Goal: Contribute content: Contribute content

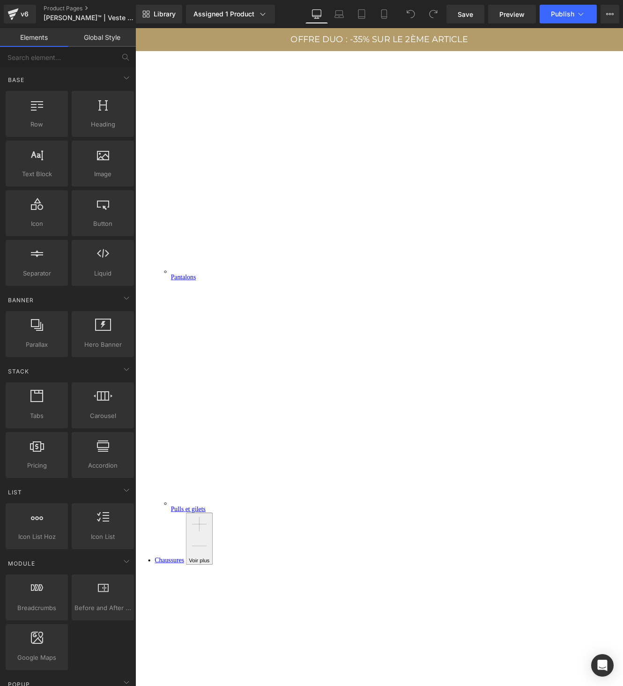
scroll to position [244, 0]
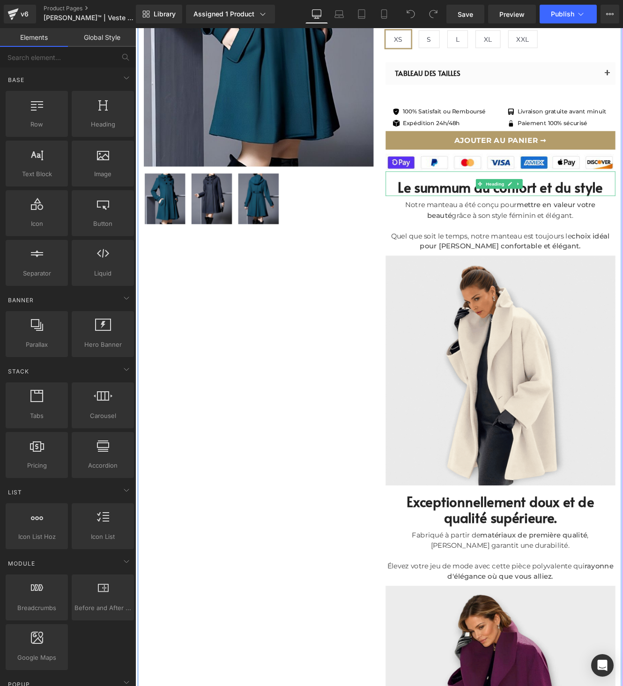
click at [495, 213] on font "Le summum du confort et du style" at bounding box center [560, 213] width 238 height 22
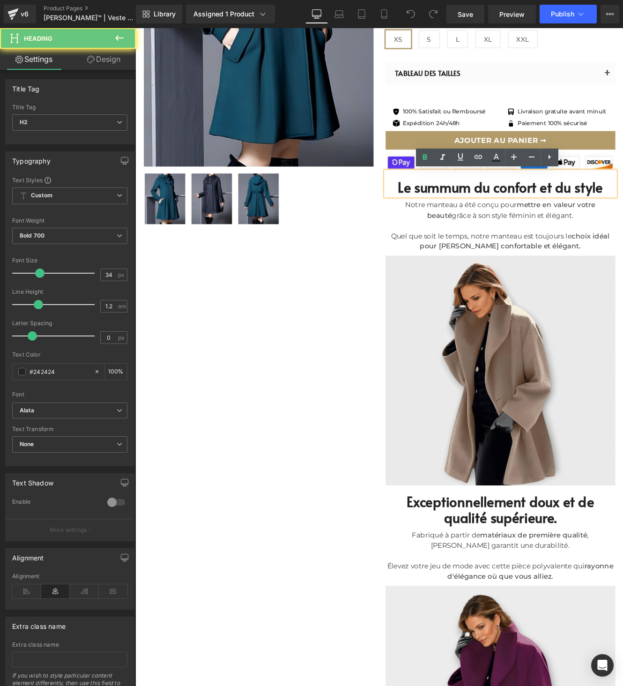
click at [496, 213] on font "Le summum du confort et du style" at bounding box center [560, 213] width 238 height 22
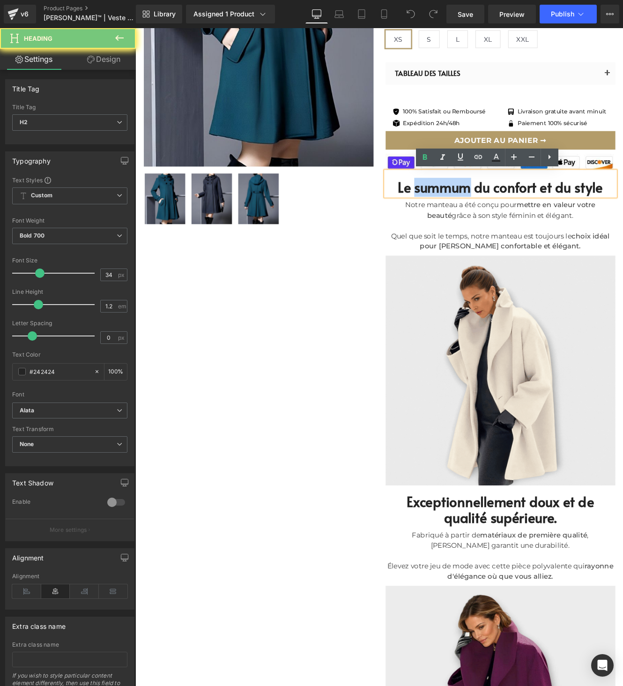
paste div
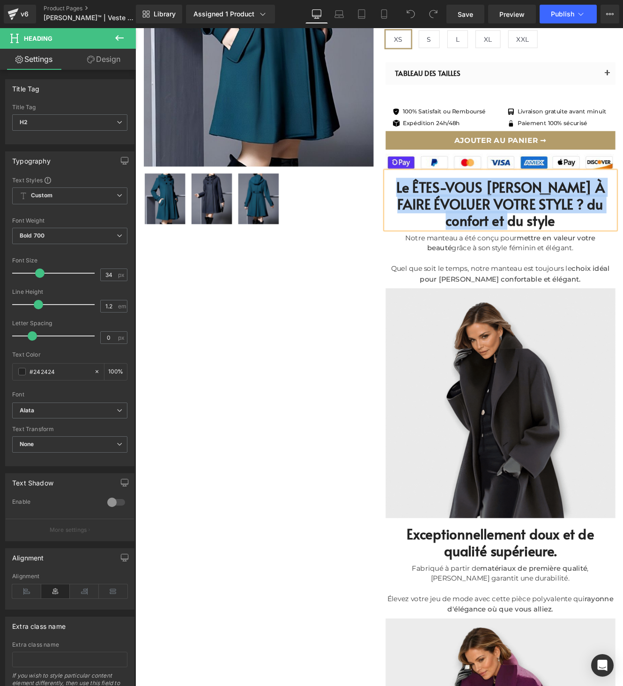
click at [496, 213] on font "Le ÊTES-VOUS [PERSON_NAME] À FAIRE ÉVOLUER VOTRE STYLE ? du confort et du style" at bounding box center [559, 232] width 242 height 60
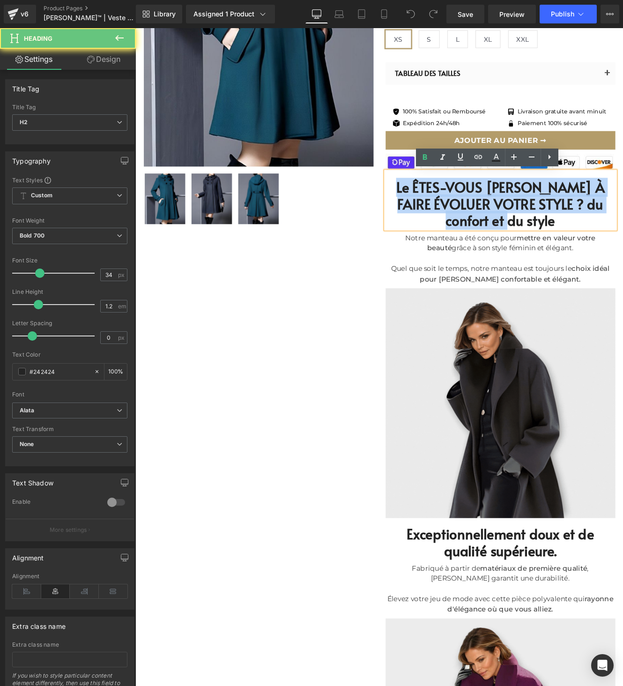
click at [496, 213] on font "Le ÊTES-VOUS [PERSON_NAME] À FAIRE ÉVOLUER VOTRE STYLE ? du confort et du style" at bounding box center [559, 232] width 242 height 60
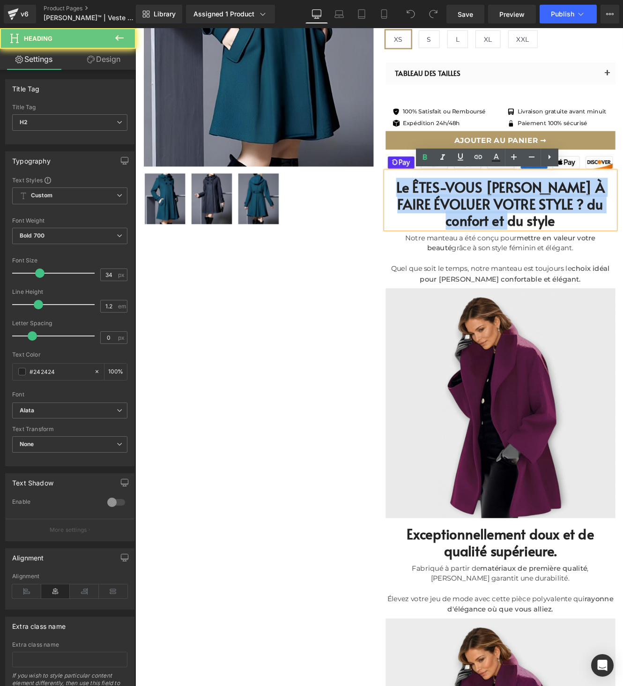
click at [496, 213] on font "Le ÊTES-VOUS [PERSON_NAME] À FAIRE ÉVOLUER VOTRE STYLE ? du confort et du style" at bounding box center [559, 232] width 242 height 60
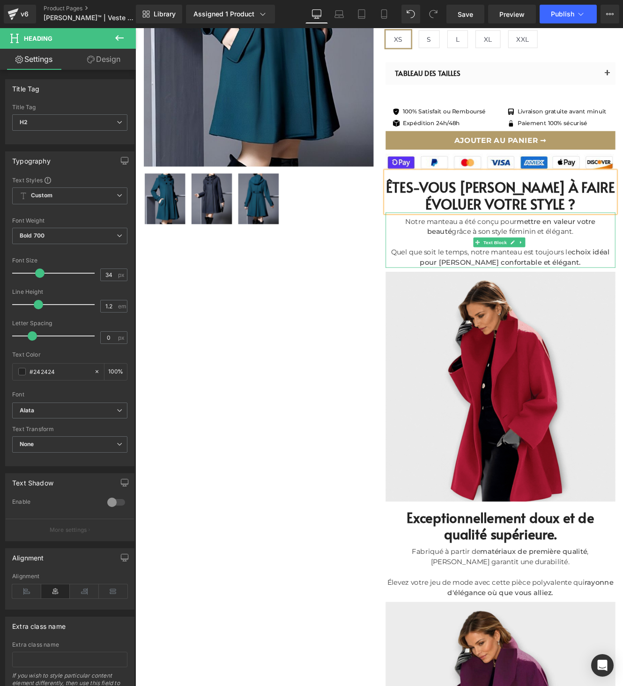
click at [510, 280] on div at bounding box center [559, 277] width 267 height 12
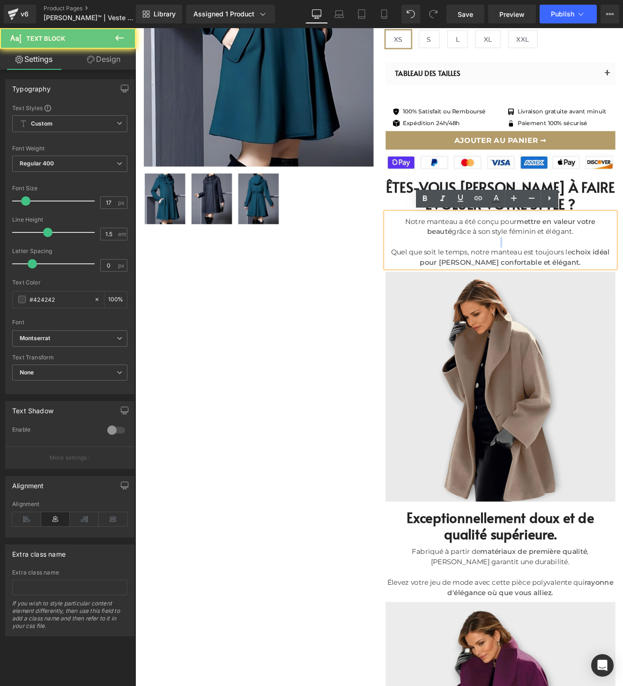
click at [510, 280] on div at bounding box center [559, 277] width 267 height 12
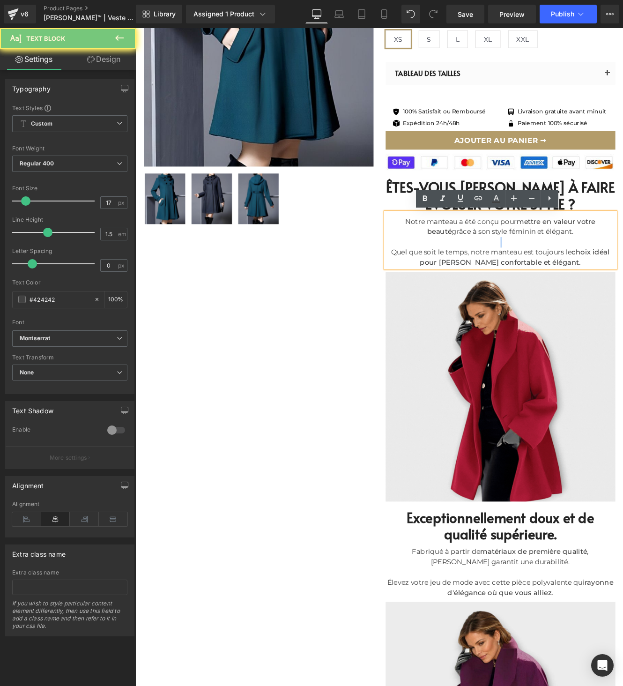
click at [510, 280] on div at bounding box center [559, 277] width 267 height 12
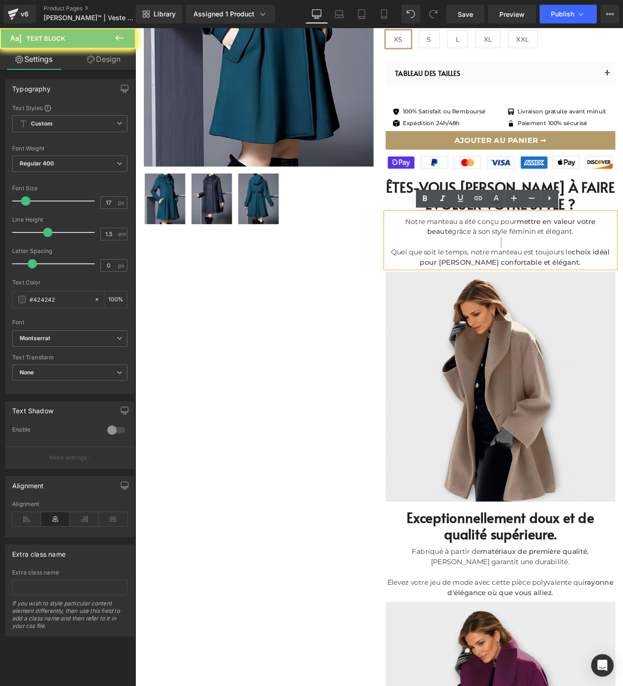
click at [510, 280] on div at bounding box center [559, 277] width 267 height 12
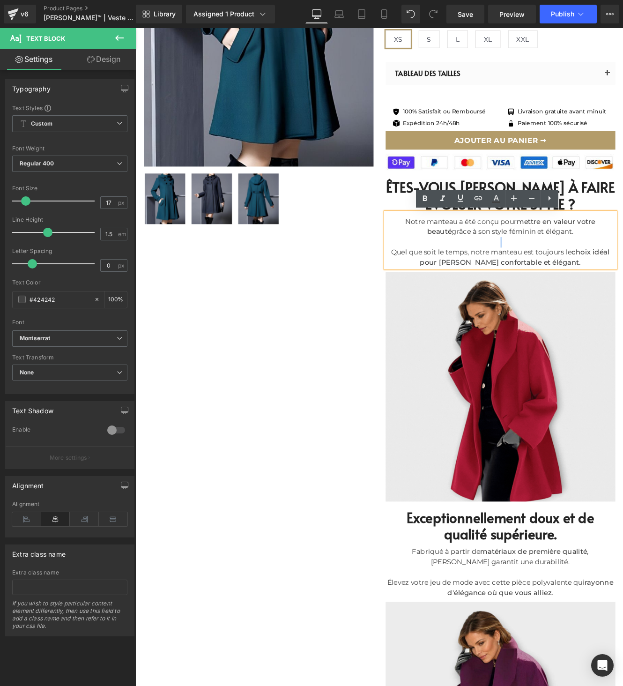
click at [510, 280] on div at bounding box center [559, 277] width 267 height 12
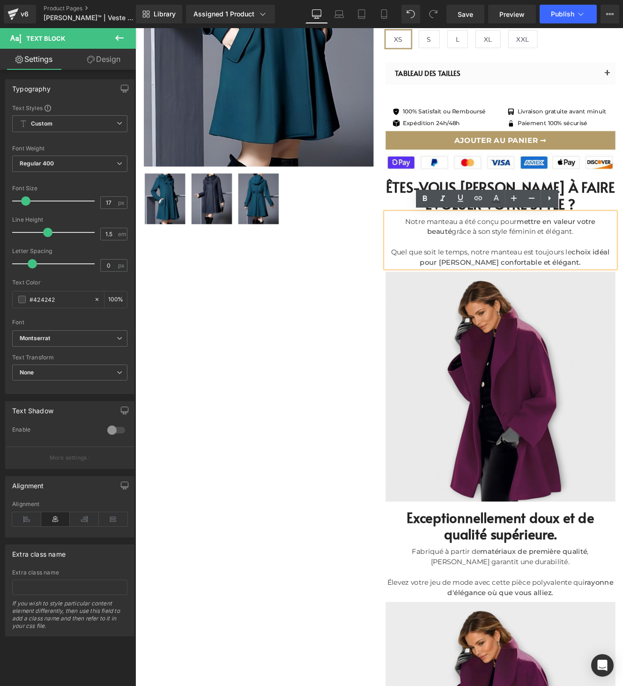
click at [466, 252] on font "Notre manteau a été conçu pour mettre en valeur votre beauté grâce à son style …" at bounding box center [559, 259] width 221 height 22
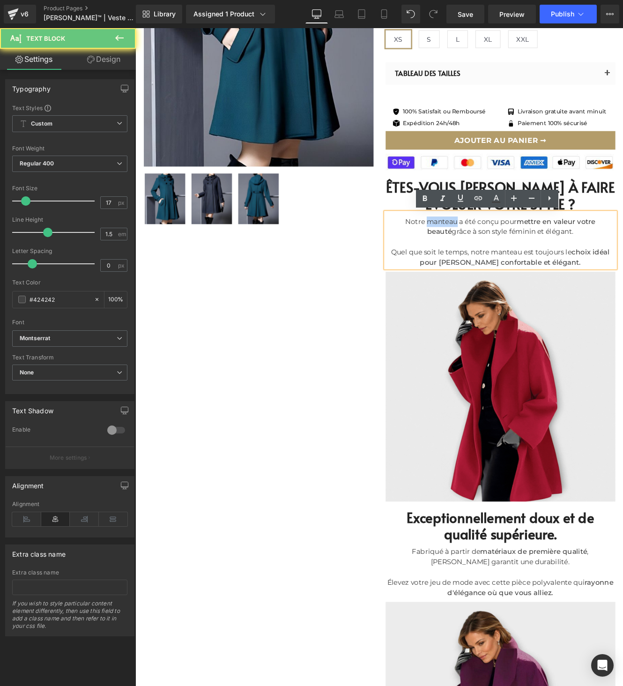
click at [466, 252] on font "Notre manteau a été conçu pour mettre en valeur votre beauté grâce à son style …" at bounding box center [559, 259] width 221 height 22
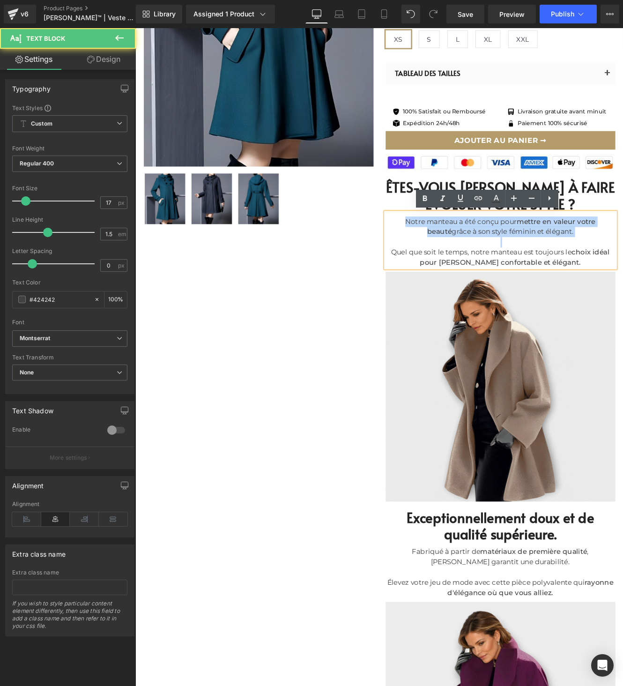
click at [466, 252] on font "Notre manteau a été conçu pour mettre en valeur votre beauté grâce à son style …" at bounding box center [559, 259] width 221 height 22
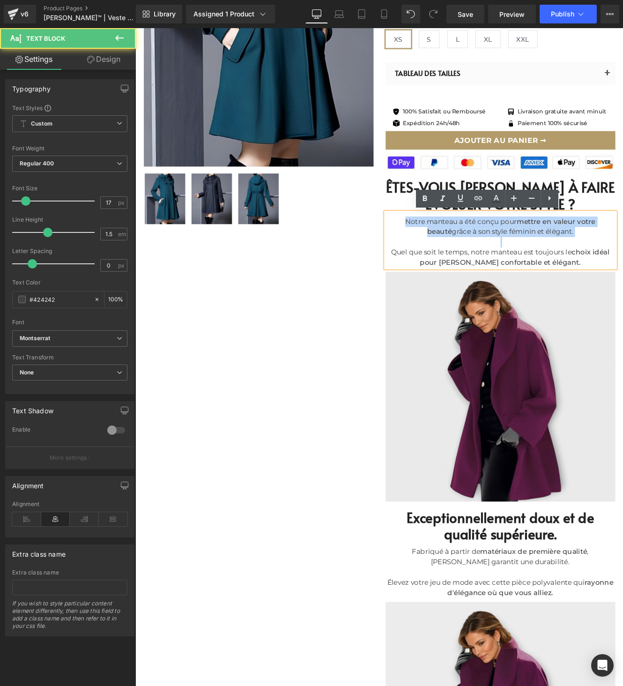
click at [466, 252] on font "Notre manteau a été conçu pour mettre en valeur votre beauté grâce à son style …" at bounding box center [559, 259] width 221 height 22
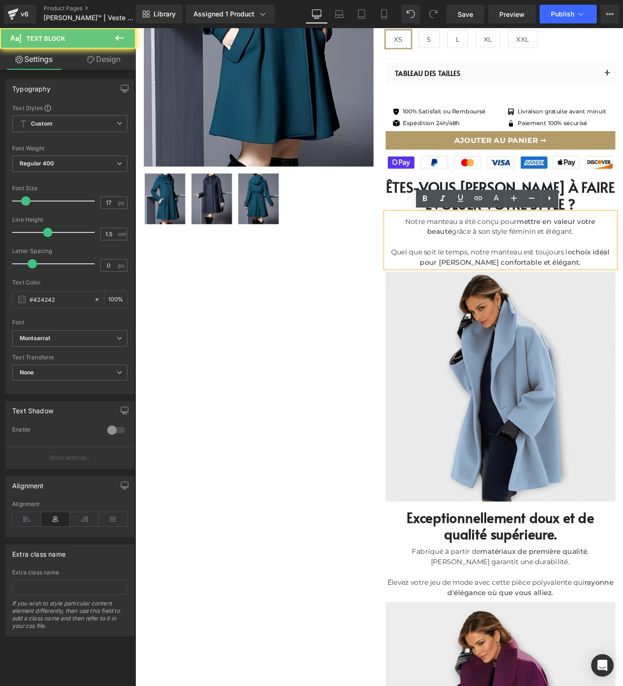
click at [449, 255] on font "Notre manteau a été conçu pour mettre en valeur votre beauté grâce à son style …" at bounding box center [559, 259] width 221 height 22
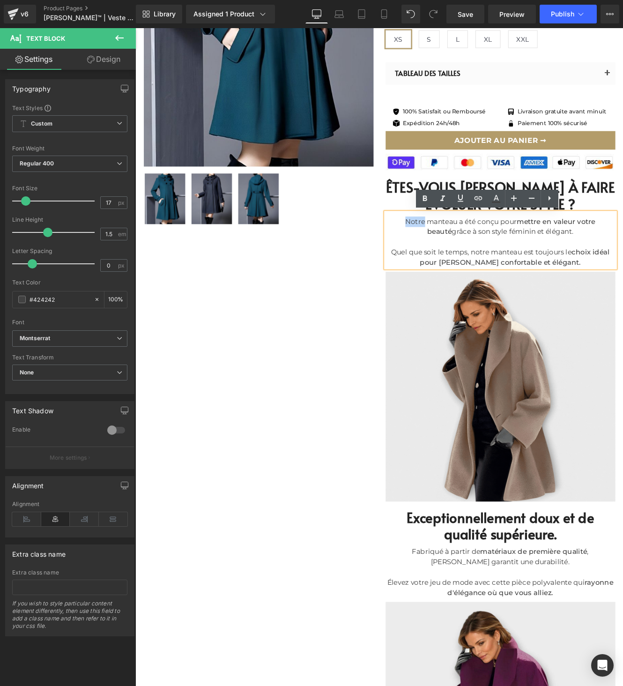
click at [449, 255] on font "Notre manteau a été conçu pour mettre en valeur votre beauté grâce à son style …" at bounding box center [559, 259] width 221 height 22
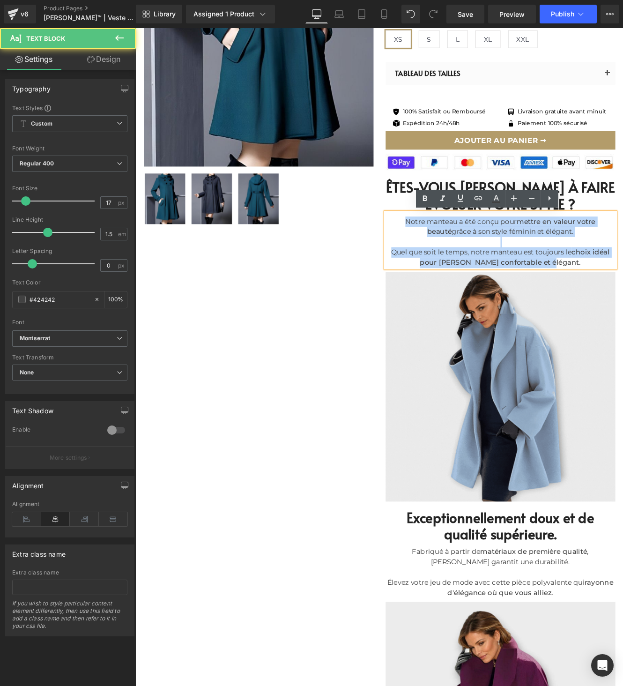
drag, startPoint x: 443, startPoint y: 255, endPoint x: 583, endPoint y: 299, distance: 145.9
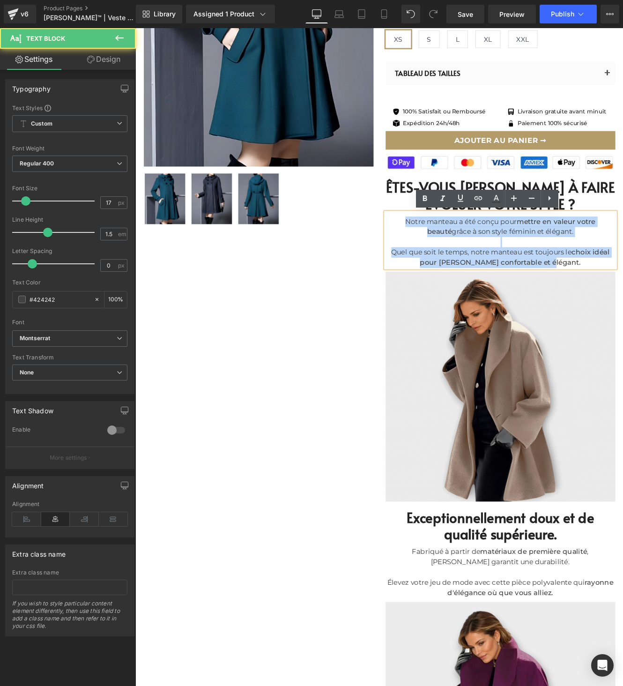
click at [575, 302] on div "Notre manteau a été conçu pour mettre en valeur votre beauté grâce à son style …" at bounding box center [559, 274] width 267 height 65
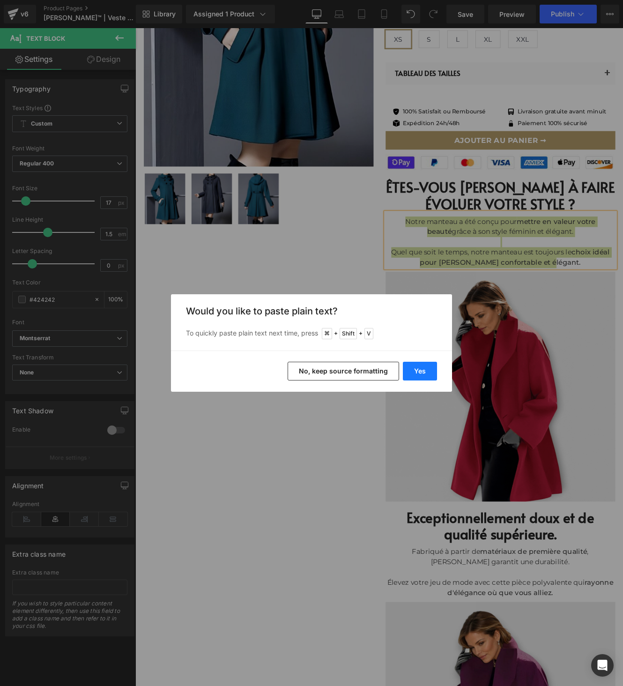
click at [421, 372] on button "Yes" at bounding box center [420, 371] width 34 height 19
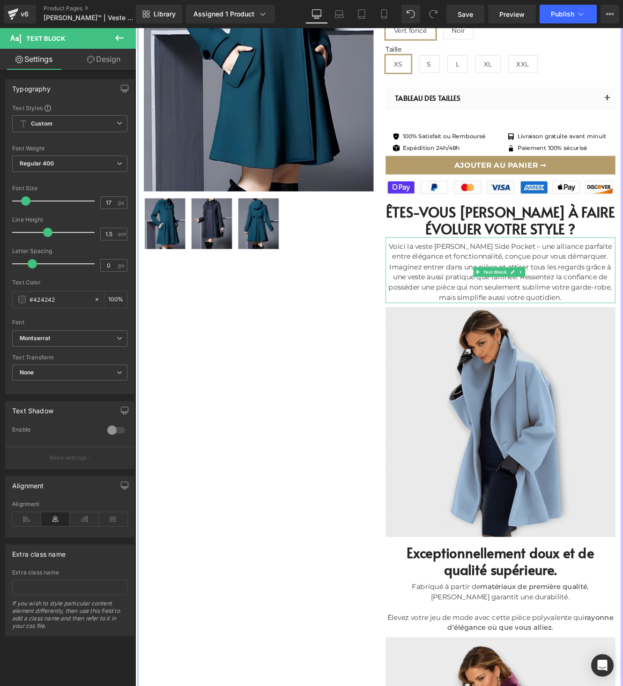
scroll to position [0, 0]
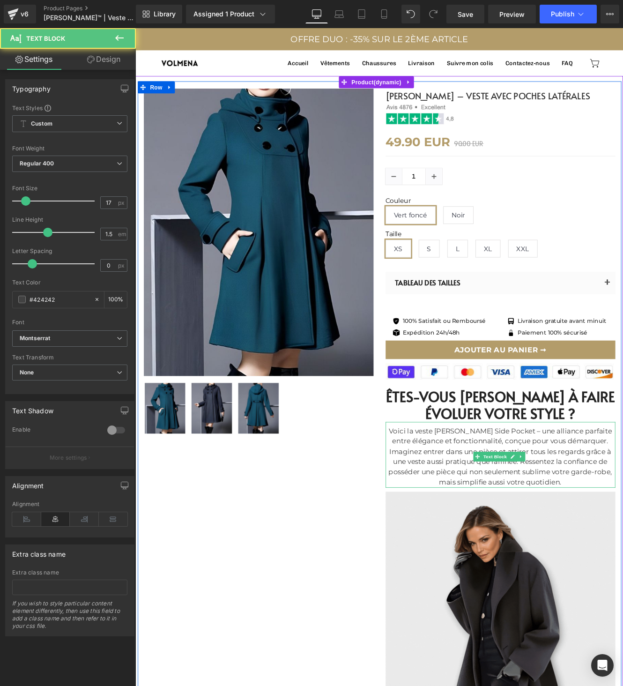
click at [533, 495] on div "Voici la veste [PERSON_NAME] Side Pocket – une alliance parfaite entre élégance…" at bounding box center [559, 526] width 267 height 72
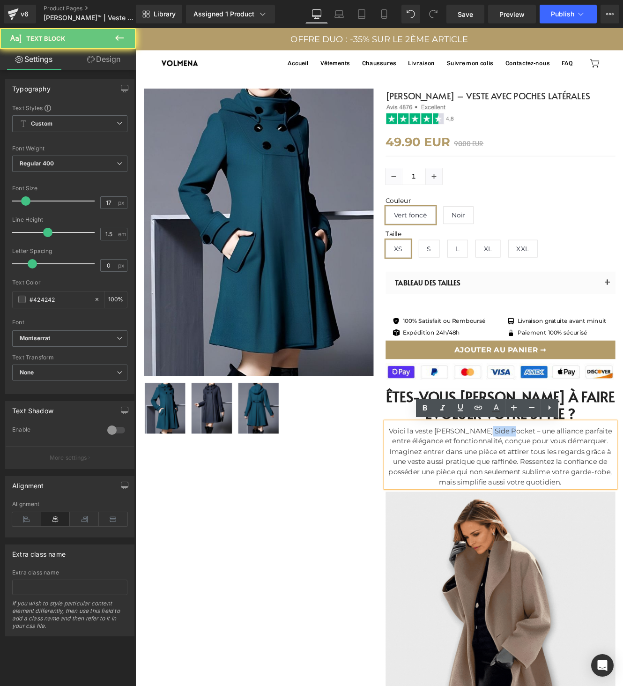
drag, startPoint x: 533, startPoint y: 495, endPoint x: 539, endPoint y: 495, distance: 5.6
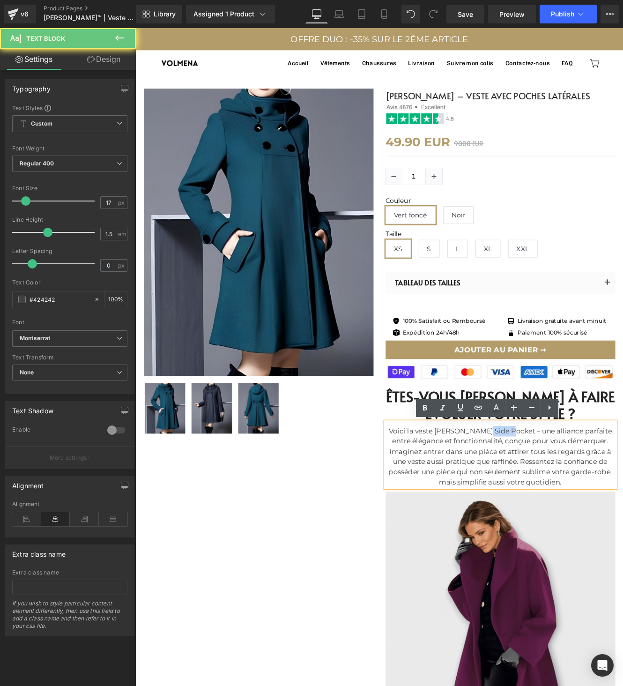
click at [539, 495] on div "Voici la veste [PERSON_NAME] Side Pocket – une alliance parfaite entre élégance…" at bounding box center [559, 526] width 267 height 72
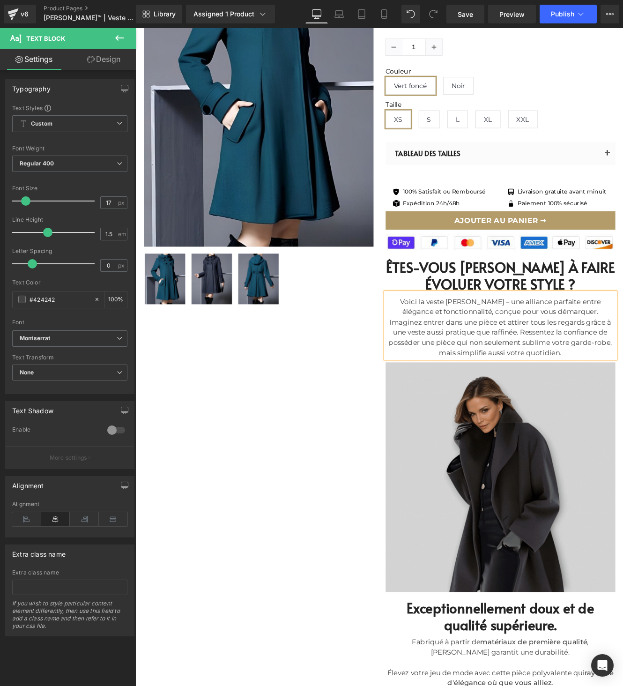
scroll to position [195, 0]
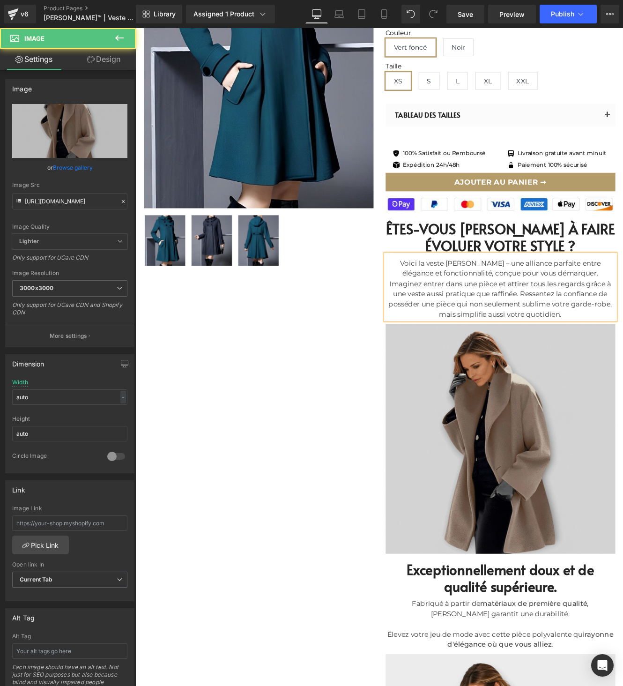
click at [549, 515] on img at bounding box center [559, 503] width 267 height 272
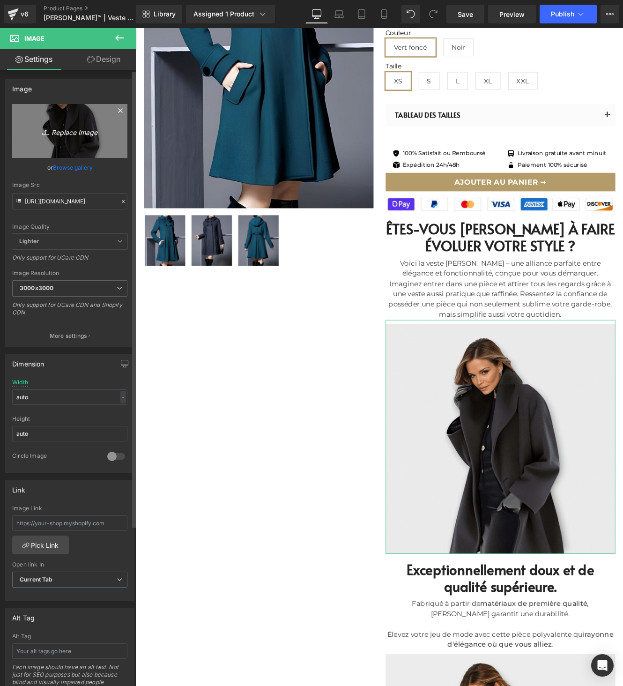
click at [70, 132] on icon "Replace Image" at bounding box center [69, 131] width 75 height 12
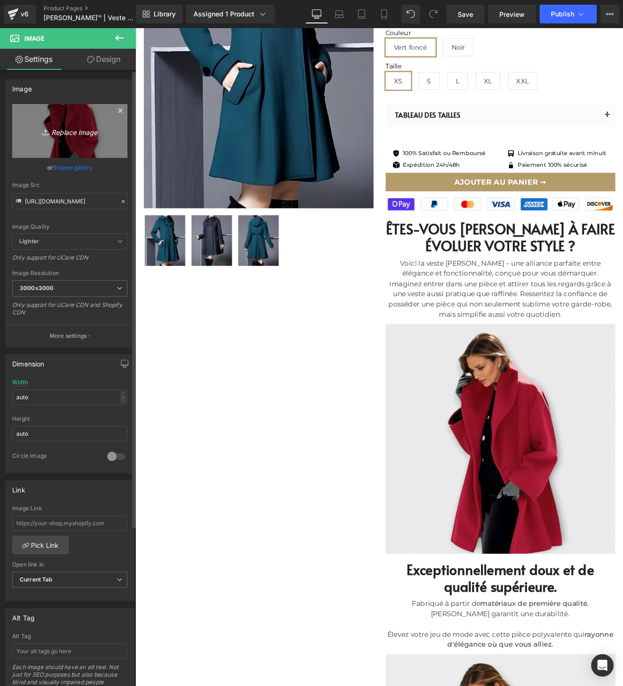
type input "C:\fakepath\1.jpg"
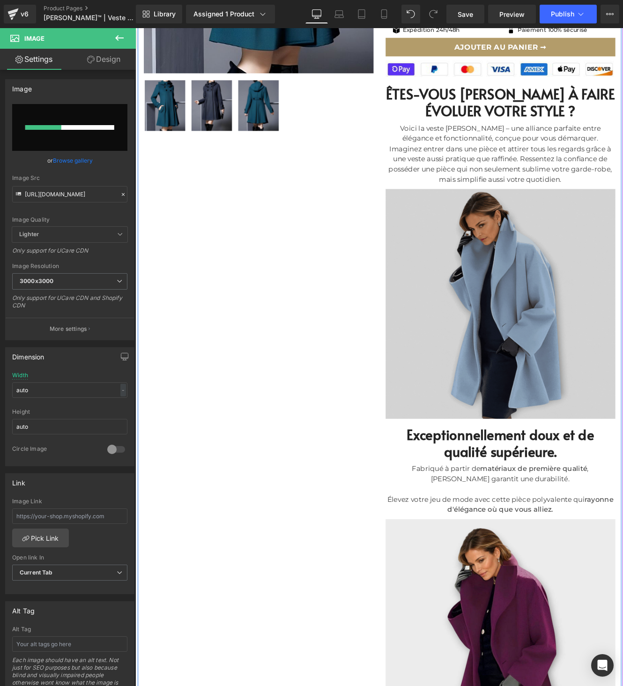
scroll to position [361, 0]
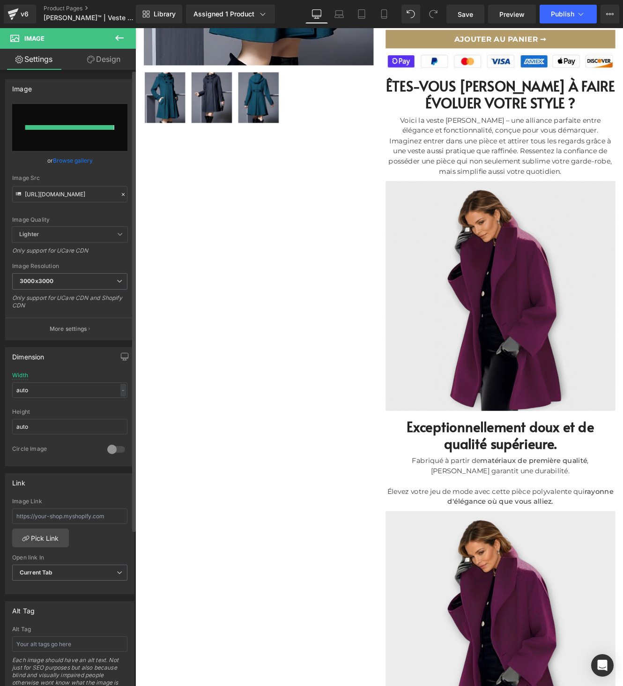
type input "[URL][DOMAIN_NAME]"
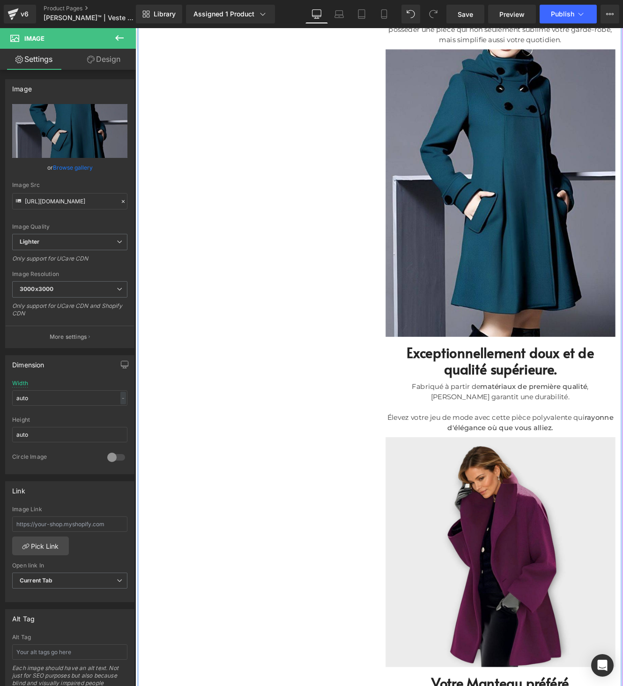
scroll to position [554, 0]
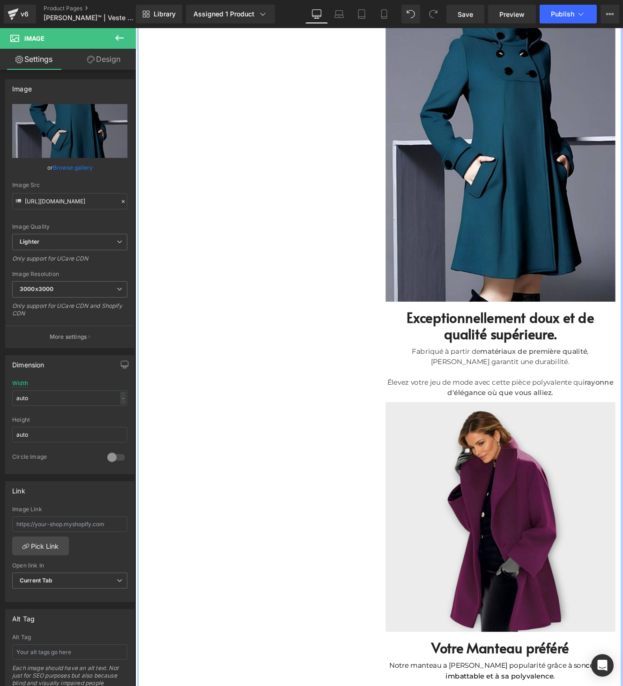
click at [517, 357] on font "Exceptionnellement doux et de qualité supérieure." at bounding box center [560, 374] width 218 height 41
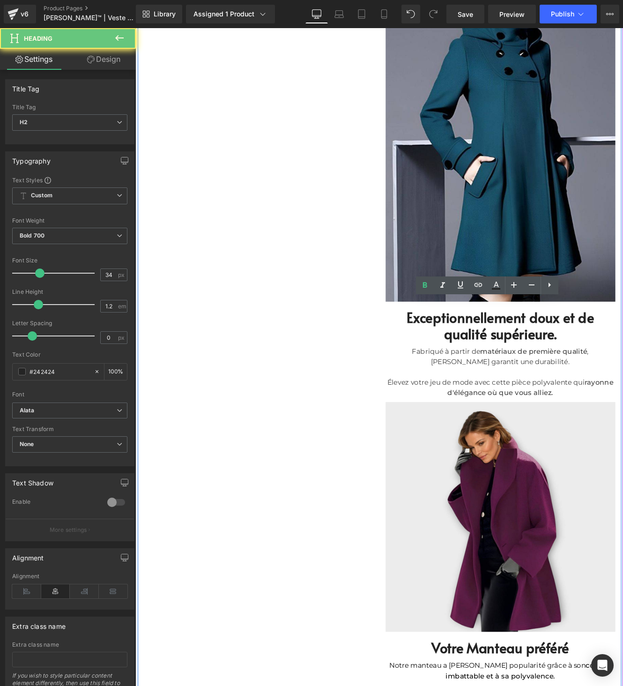
click at [517, 357] on font "Exceptionnellement doux et de qualité supérieure." at bounding box center [560, 374] width 218 height 41
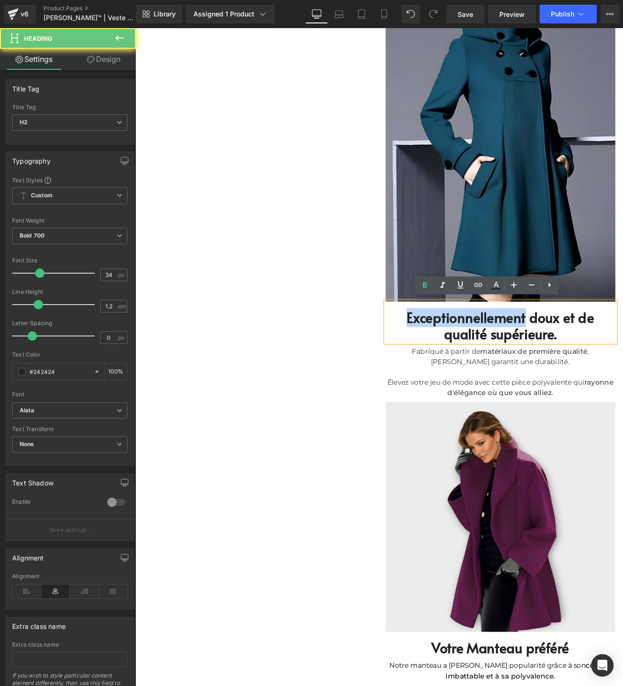
click at [521, 366] on font "Exceptionnellement doux et de qualité supérieure." at bounding box center [560, 374] width 218 height 41
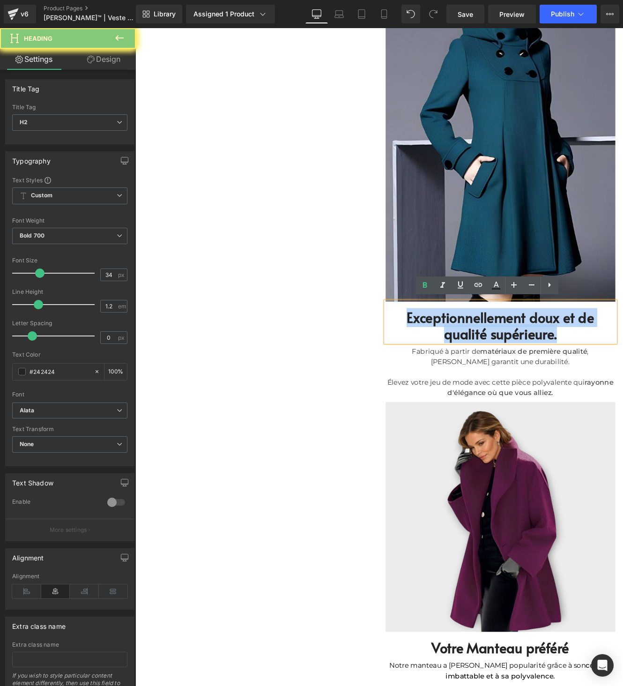
click at [521, 366] on font "Exceptionnellement doux et de qualité supérieure." at bounding box center [560, 374] width 218 height 41
paste div
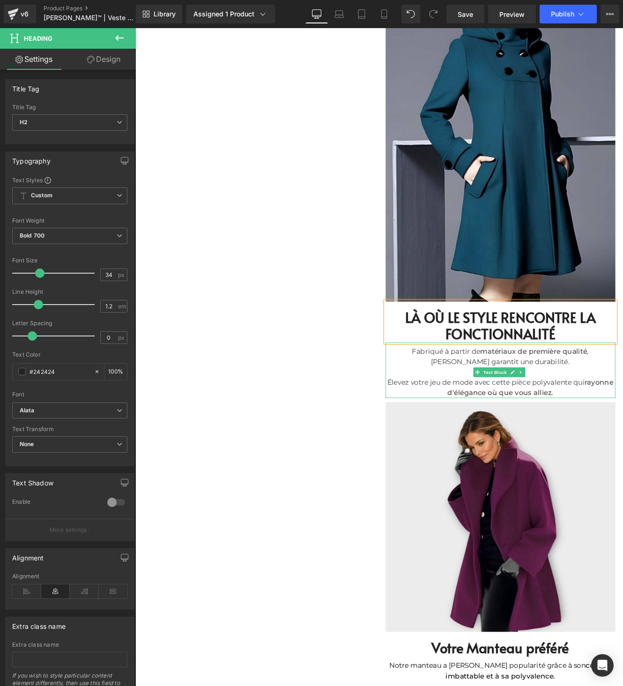
click at [481, 422] on div at bounding box center [559, 428] width 267 height 12
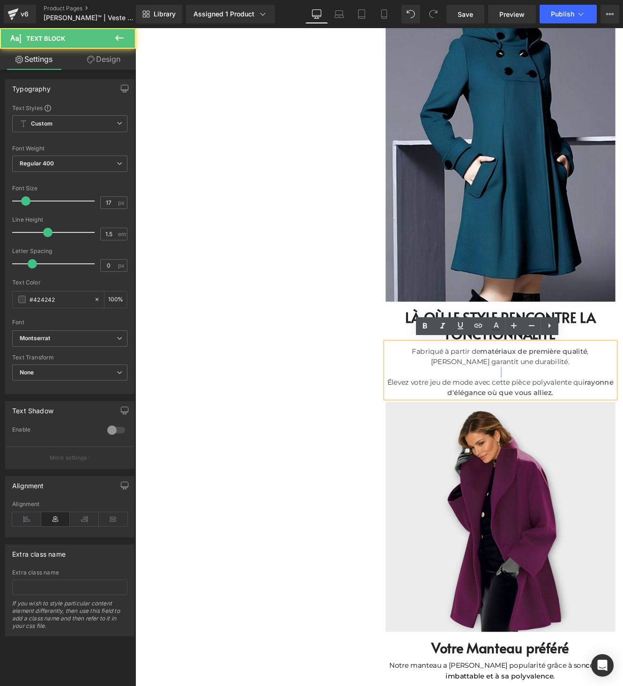
click at [481, 422] on div at bounding box center [559, 428] width 267 height 12
click at [457, 403] on font "Fabriqué à partir de matériaux de première qualité , [PERSON_NAME] garantit une…" at bounding box center [560, 410] width 206 height 22
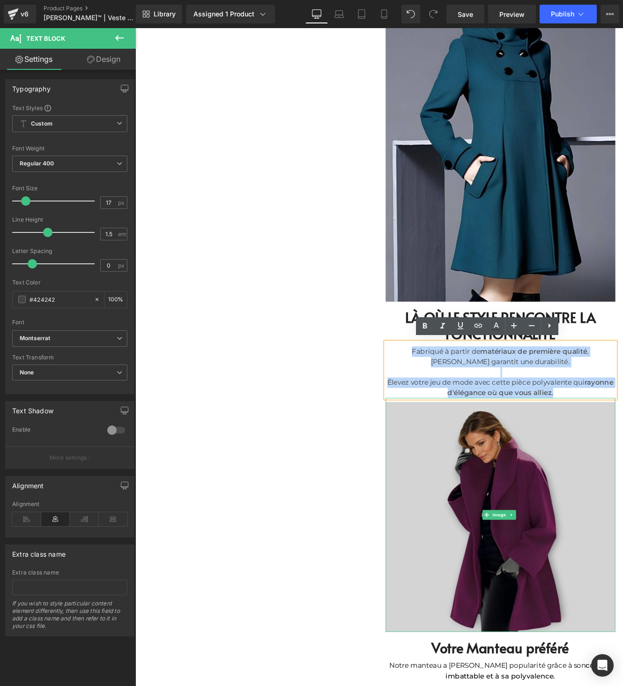
drag, startPoint x: 443, startPoint y: 403, endPoint x: 543, endPoint y: 481, distance: 127.4
click at [539, 483] on div "[PERSON_NAME] – VESTE AVEC POCHES LATÉRALES (P) Title Image 49.90 EUR 90.00 EUR…" at bounding box center [559, 467] width 281 height 1847
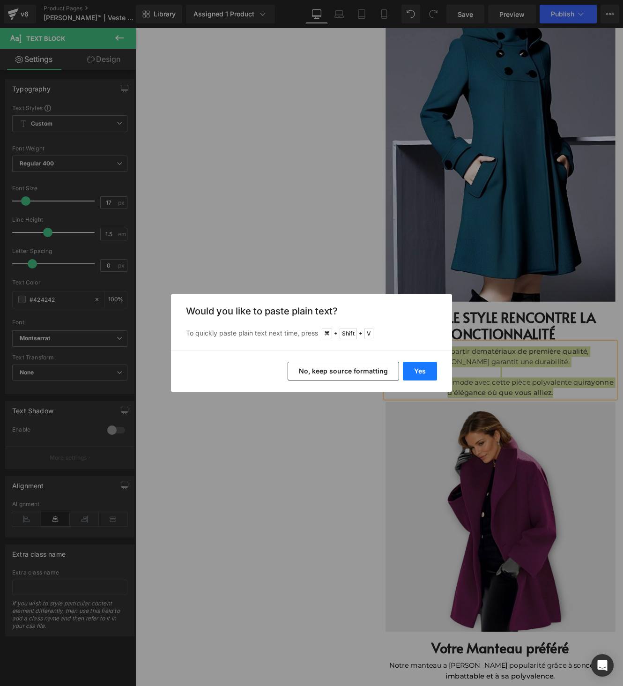
click at [414, 374] on button "Yes" at bounding box center [420, 371] width 34 height 19
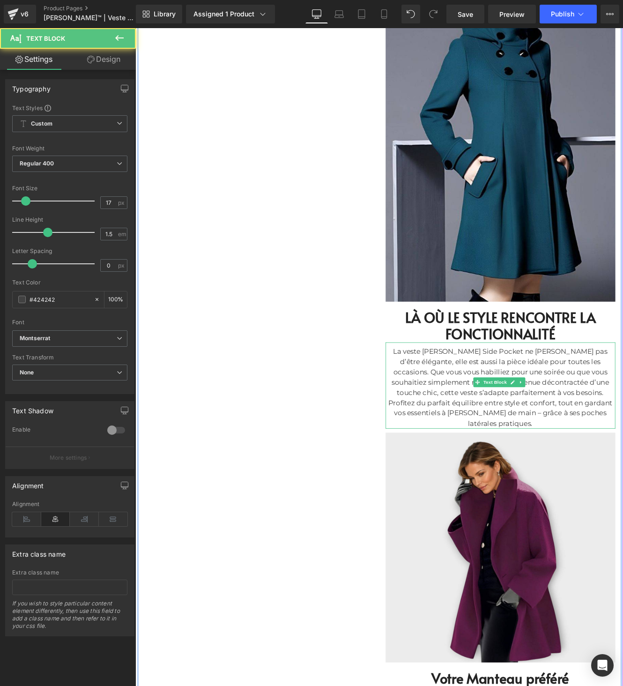
click at [509, 400] on div "La veste [PERSON_NAME] Side Pocket ne [PERSON_NAME] pas d’être élégante, elle e…" at bounding box center [559, 446] width 267 height 96
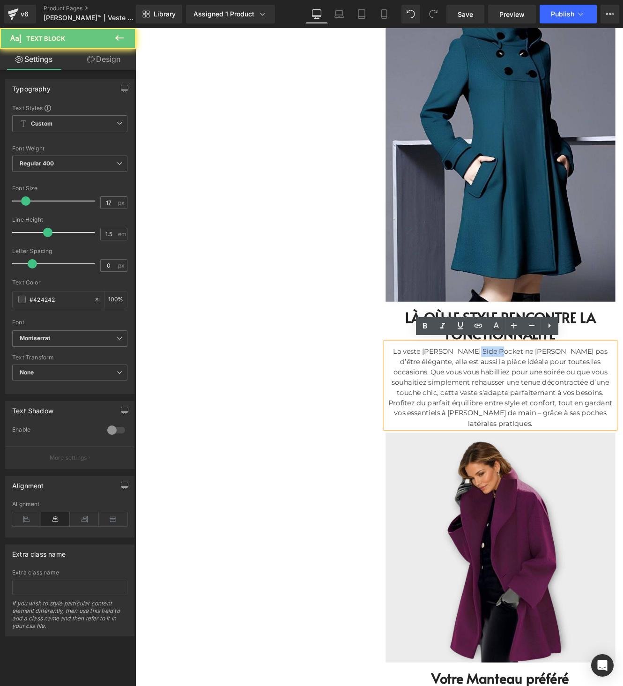
drag, startPoint x: 509, startPoint y: 400, endPoint x: 525, endPoint y: 400, distance: 15.5
click at [525, 400] on div "La veste [PERSON_NAME] Side Pocket ne [PERSON_NAME] pas d’être élégante, elle e…" at bounding box center [559, 446] width 267 height 96
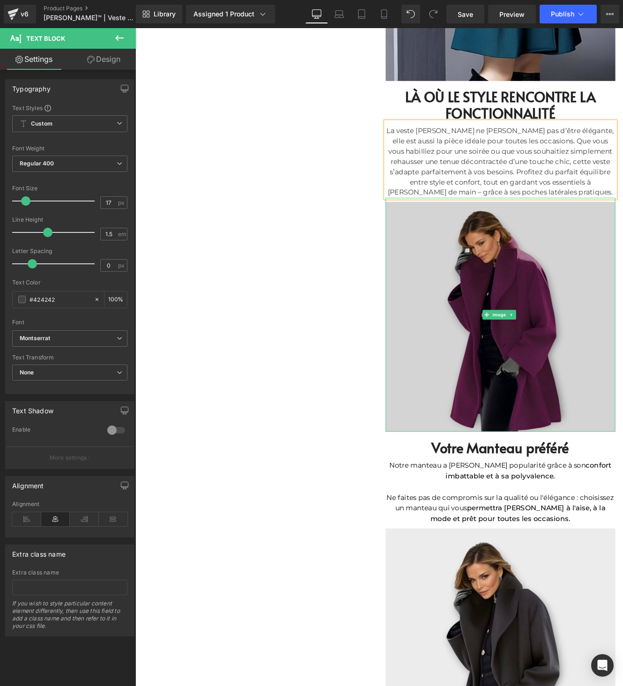
scroll to position [835, 0]
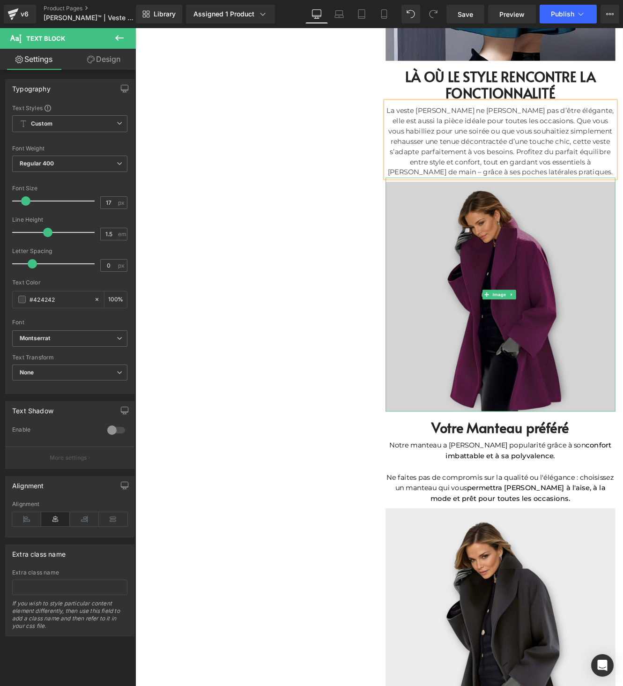
click at [507, 345] on img at bounding box center [559, 338] width 267 height 272
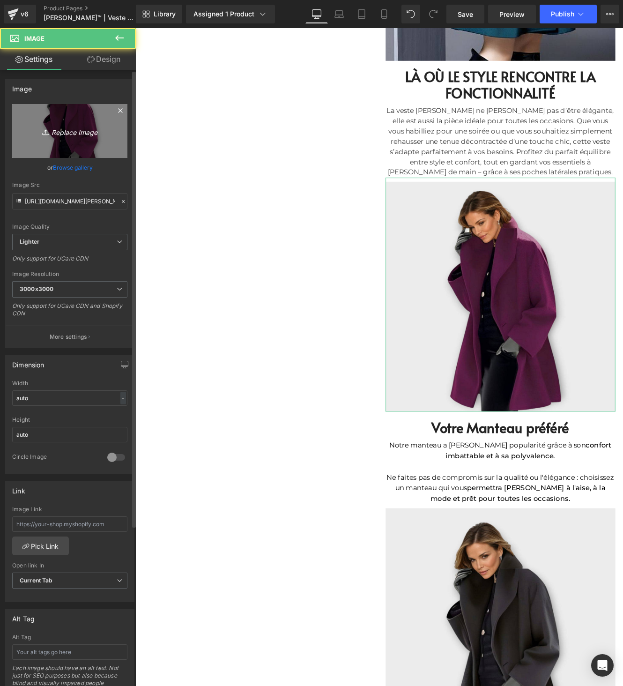
click at [83, 122] on link "Replace Image" at bounding box center [69, 131] width 115 height 54
type input "C:\fakepath\2.jpg"
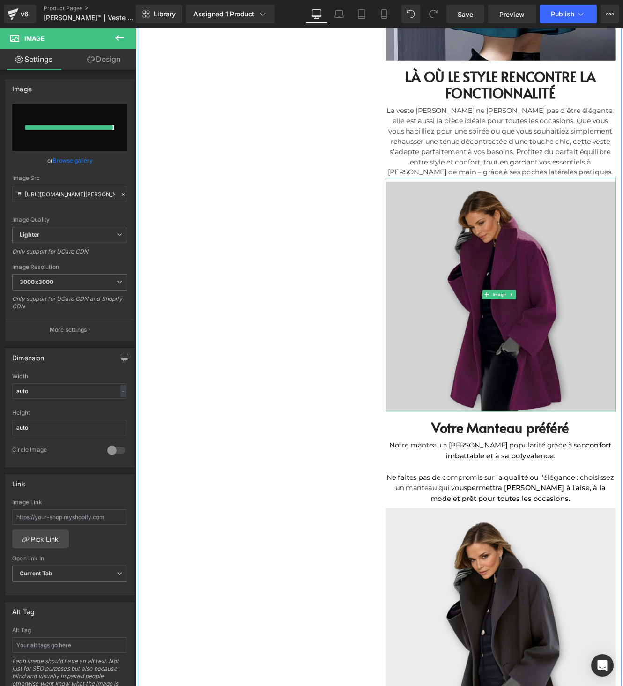
type input "[URL][DOMAIN_NAME]"
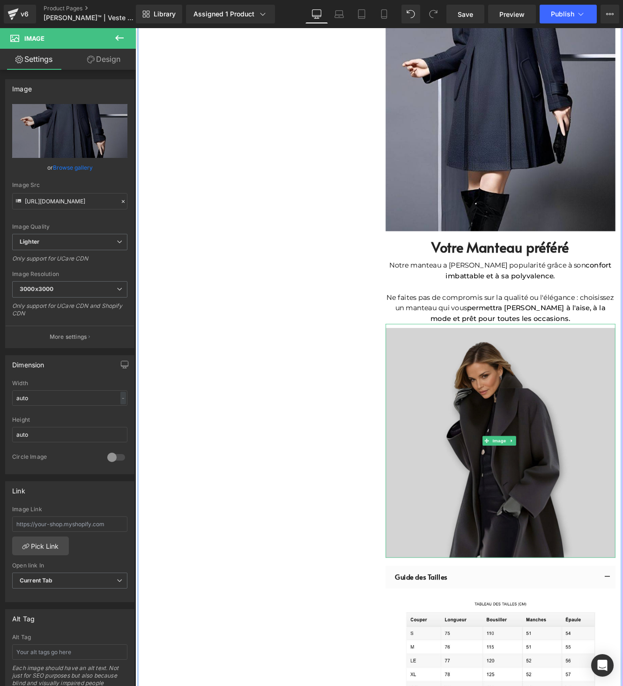
scroll to position [1019, 0]
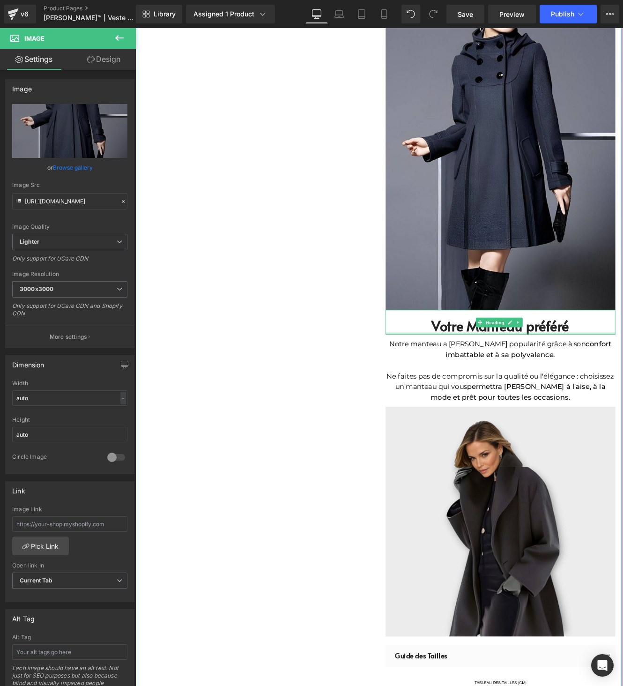
click at [521, 369] on font "Votre Manteau préféré" at bounding box center [560, 374] width 160 height 22
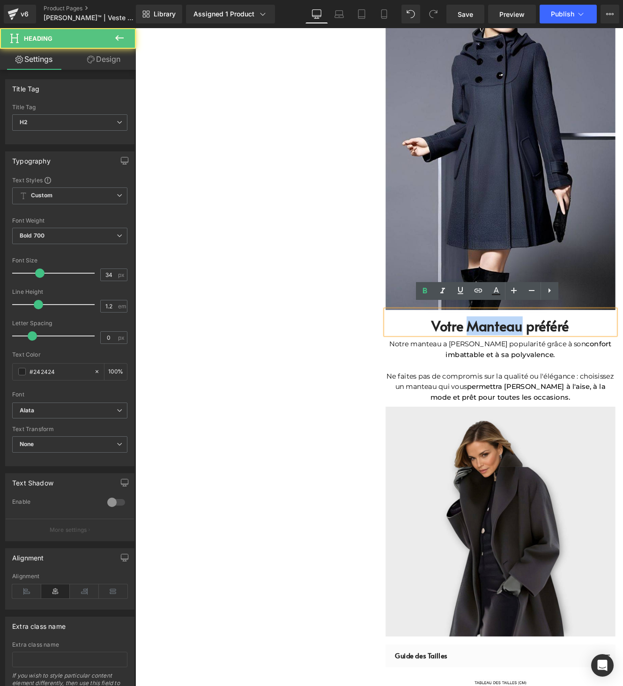
click at [521, 369] on font "Votre Manteau préféré" at bounding box center [560, 374] width 160 height 22
paste div
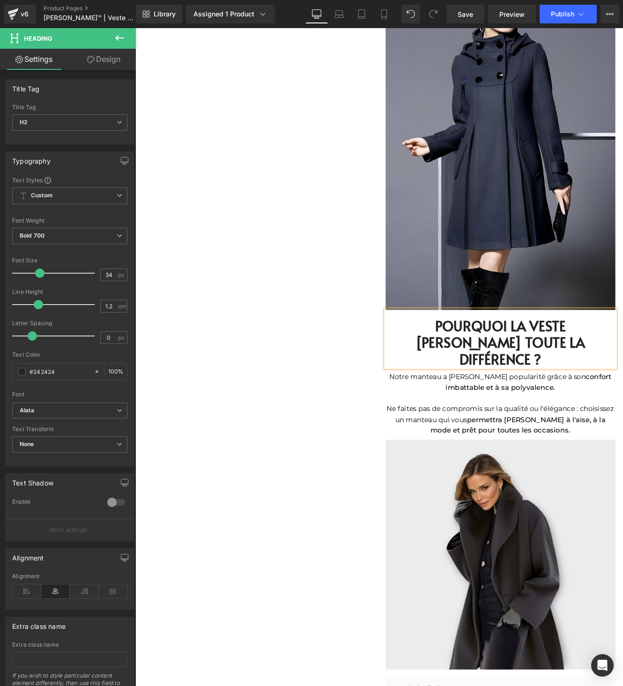
click at [512, 429] on strong "confort imbattable et à sa polyvalence." at bounding box center [592, 440] width 193 height 22
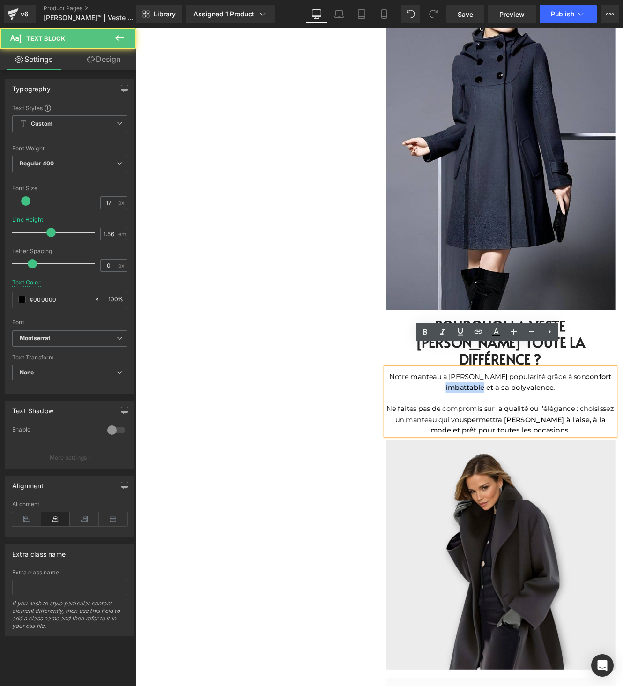
click at [512, 429] on strong "confort imbattable et à sa polyvalence." at bounding box center [592, 440] width 193 height 22
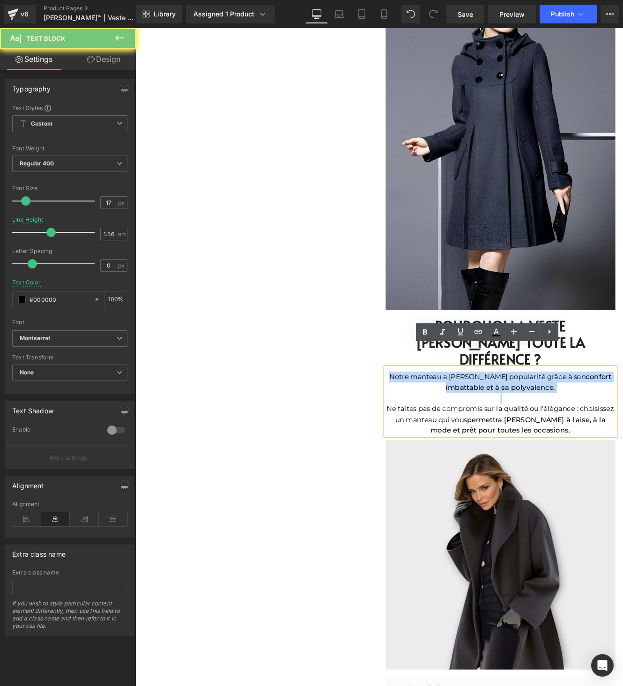
click at [512, 429] on strong "confort imbattable et à sa polyvalence." at bounding box center [592, 440] width 193 height 22
click at [452, 429] on font "Notre manteau a [PERSON_NAME] popularité grâce à son confort imbattable et à sa…" at bounding box center [559, 440] width 259 height 22
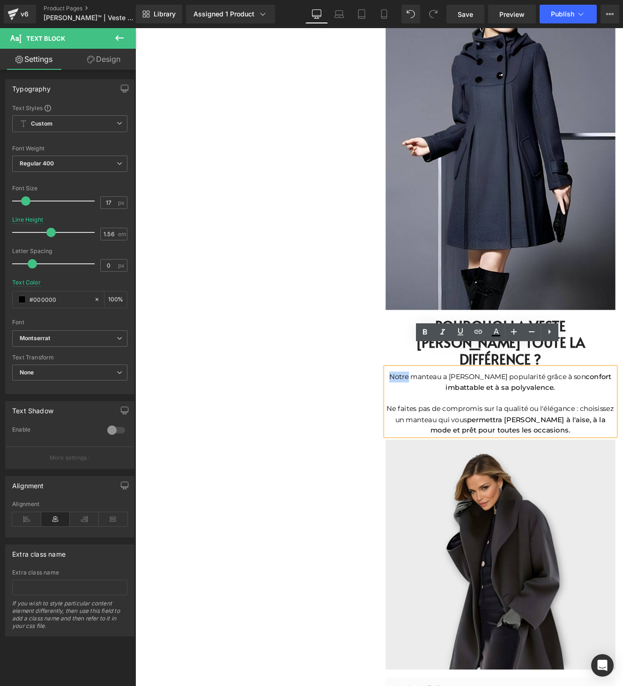
click at [452, 429] on font "Notre manteau a [PERSON_NAME] popularité grâce à son confort imbattable et à sa…" at bounding box center [559, 440] width 259 height 22
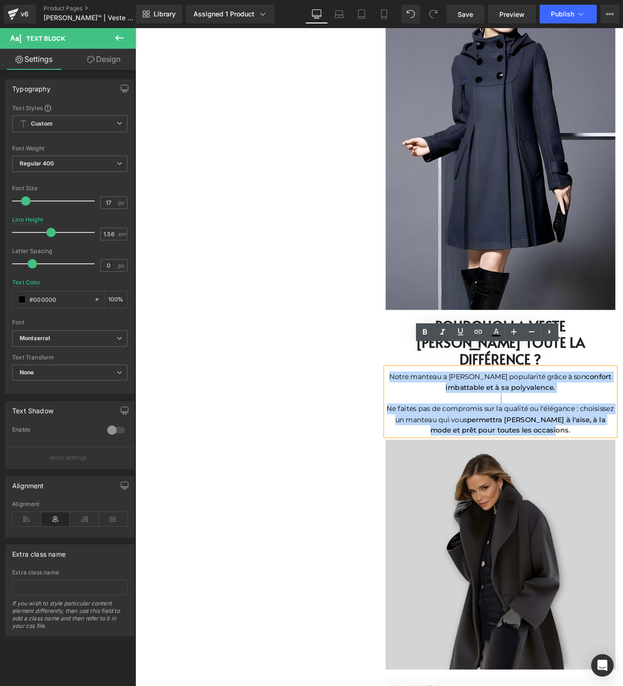
drag, startPoint x: 452, startPoint y: 409, endPoint x: 563, endPoint y: 481, distance: 133.0
click at [563, 482] on div "[PERSON_NAME] – VESTE AVEC POCHES LATÉRALES (P) Title Image 49.90 EUR 90.00 EUR…" at bounding box center [559, 67] width 281 height 1976
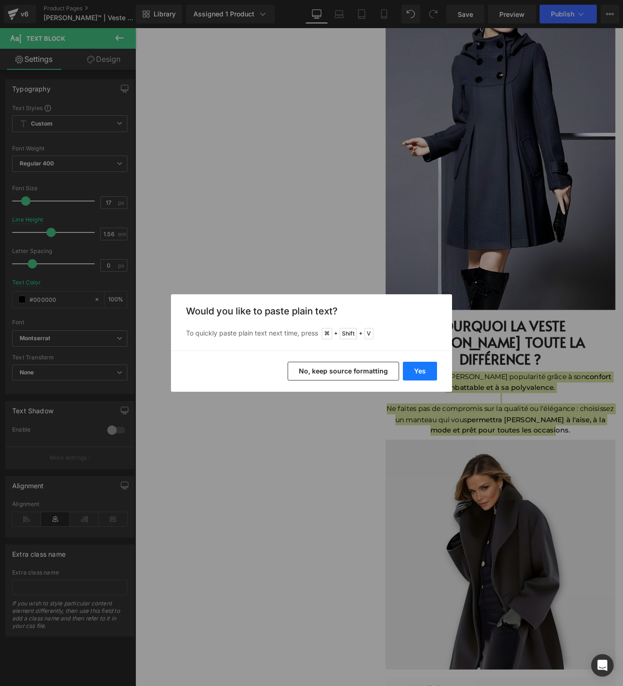
click at [417, 369] on button "Yes" at bounding box center [420, 371] width 34 height 19
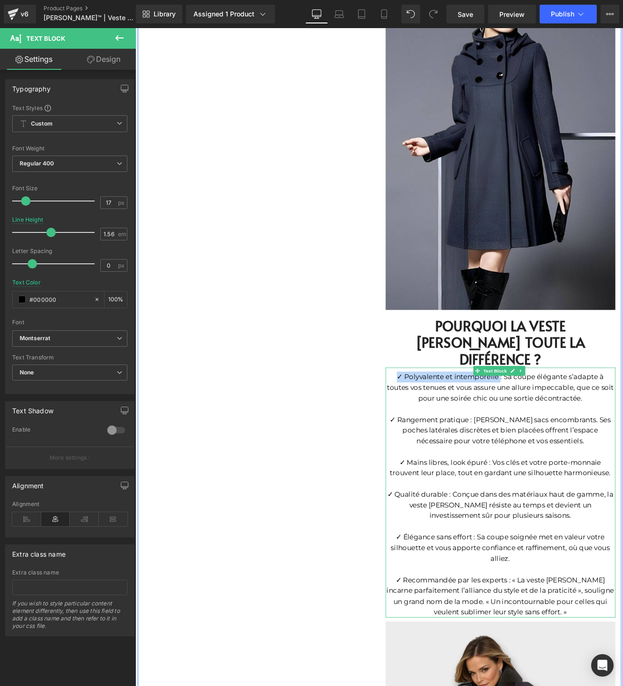
drag, startPoint x: 433, startPoint y: 406, endPoint x: 554, endPoint y: 414, distance: 121.5
click at [554, 427] on p "✓ Polyvalente et intemporelle : Sa coupe élégante s’adapte à toutes vos tenues …" at bounding box center [559, 445] width 267 height 37
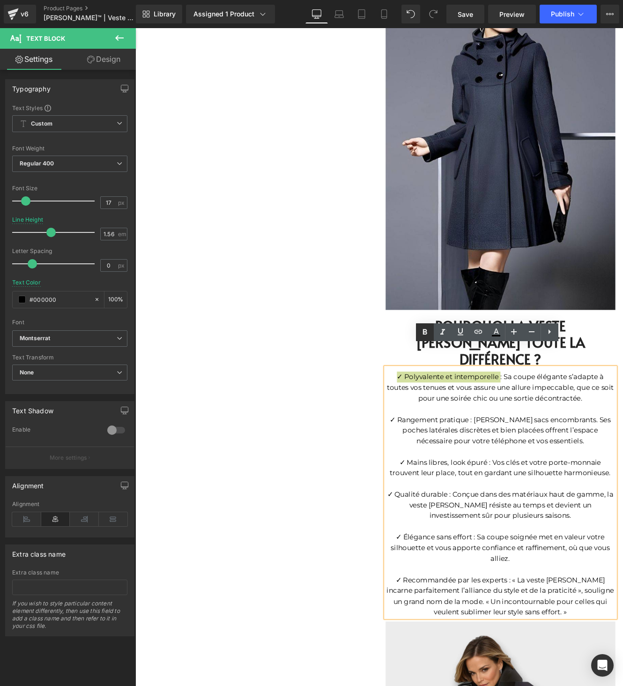
drag, startPoint x: 424, startPoint y: 333, endPoint x: 327, endPoint y: 366, distance: 101.7
click at [424, 333] on icon at bounding box center [425, 332] width 4 height 6
drag, startPoint x: 436, startPoint y: 459, endPoint x: 522, endPoint y: 460, distance: 85.7
click at [522, 477] on p "✓ Rangement pratique : [PERSON_NAME] sacs encombrants. Ses poches latérales dis…" at bounding box center [559, 495] width 267 height 37
click at [427, 334] on icon at bounding box center [424, 331] width 11 height 11
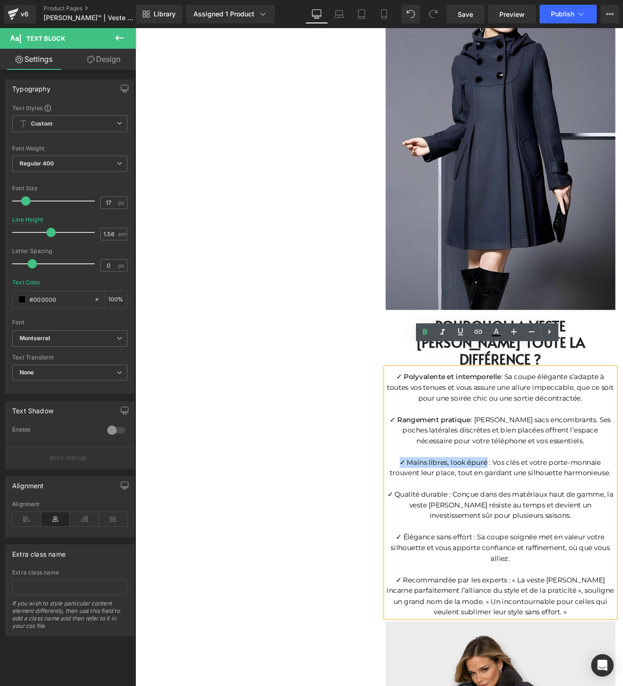
drag, startPoint x: 439, startPoint y: 506, endPoint x: 538, endPoint y: 507, distance: 99.3
click at [539, 526] on p "✓ Mains libres, look épuré : Vos clés et votre porte-monnaie trouvent leur plac…" at bounding box center [559, 538] width 267 height 25
click at [425, 333] on icon at bounding box center [425, 332] width 4 height 6
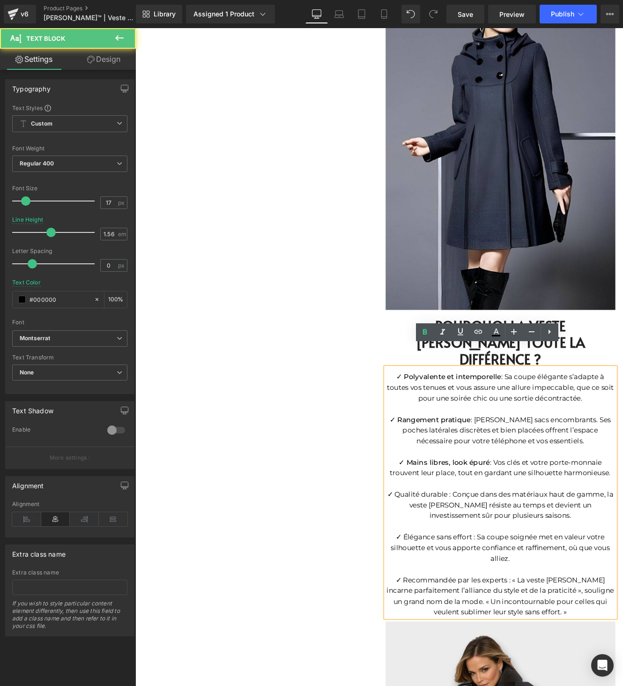
click at [427, 563] on p "✓ Qualité durable : Conçue dans des matériaux haut de gamme, la veste [PERSON_N…" at bounding box center [559, 581] width 267 height 37
drag, startPoint x: 421, startPoint y: 543, endPoint x: 492, endPoint y: 546, distance: 70.8
click at [492, 563] on p "✓ Qualité durable : Conçue dans des matériaux haut de gamme, la veste [PERSON_N…" at bounding box center [559, 581] width 267 height 37
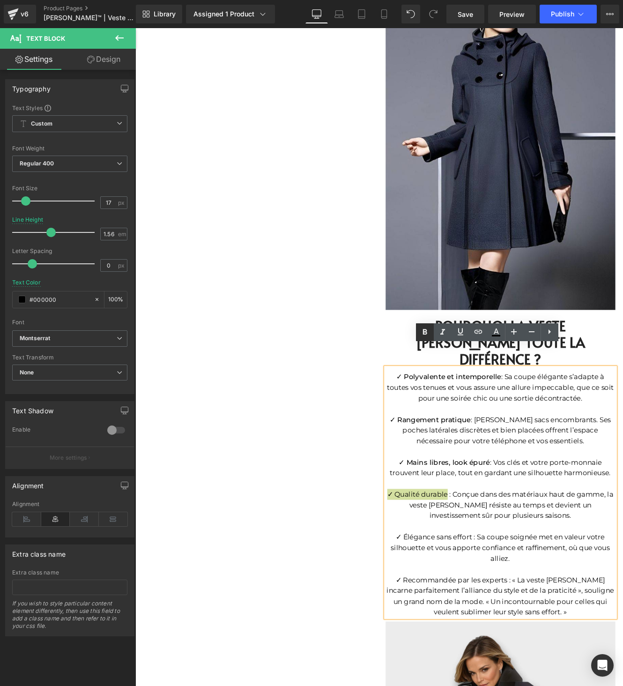
click at [421, 331] on icon at bounding box center [424, 331] width 11 height 11
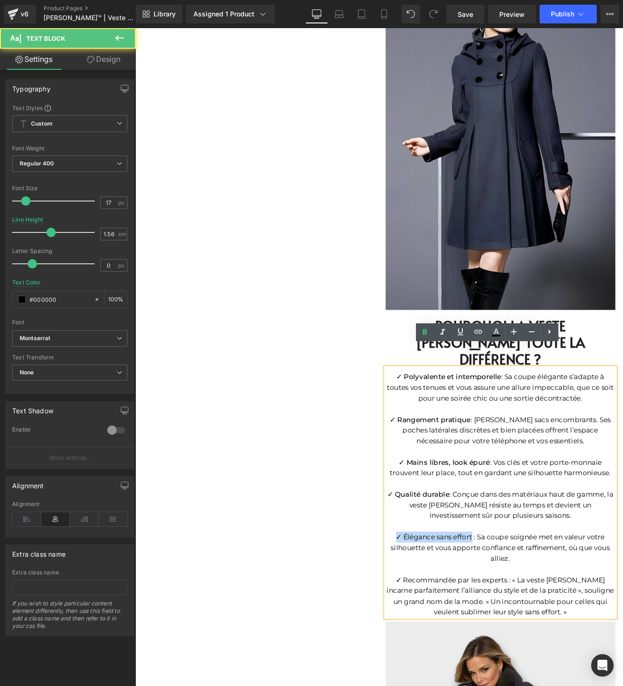
drag, startPoint x: 432, startPoint y: 593, endPoint x: 520, endPoint y: 597, distance: 88.6
click at [520, 613] on p "✓ Élégance sans effort : Sa coupe soignée met en valeur votre silhouette et vou…" at bounding box center [559, 631] width 267 height 37
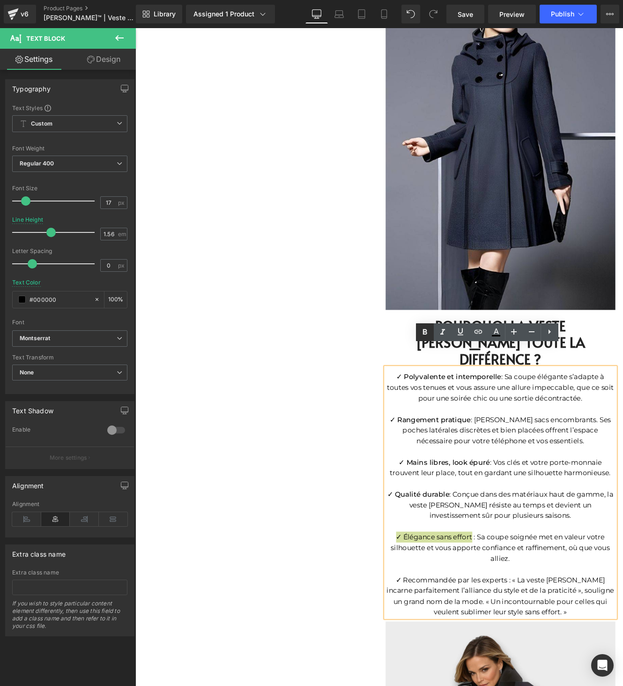
click at [425, 332] on icon at bounding box center [425, 332] width 4 height 6
drag, startPoint x: 436, startPoint y: 641, endPoint x: 565, endPoint y: 645, distance: 129.3
click at [565, 663] on p "✓ Recommandée par les experts : « La veste [PERSON_NAME] incarne parfaitement l…" at bounding box center [559, 688] width 267 height 50
click at [423, 333] on icon at bounding box center [425, 332] width 4 height 6
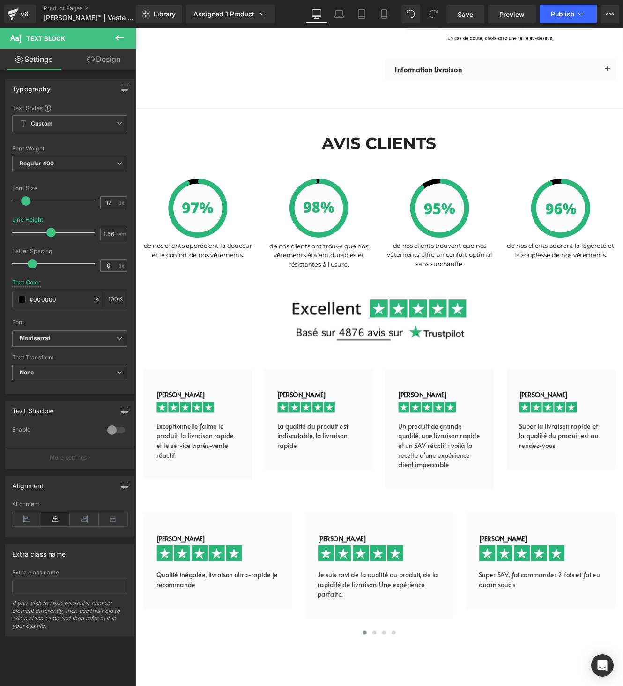
scroll to position [2182, 0]
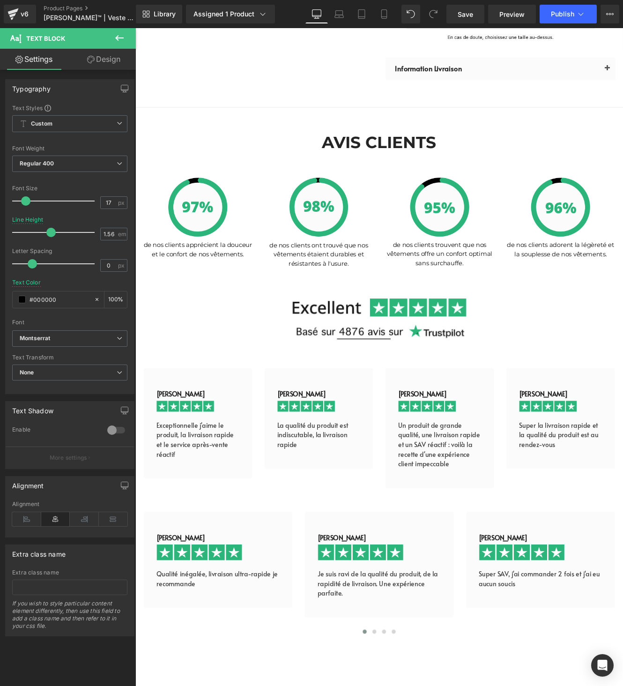
click at [622, 148] on h2 "AVIS CLIENTS" at bounding box center [418, 160] width 567 height 24
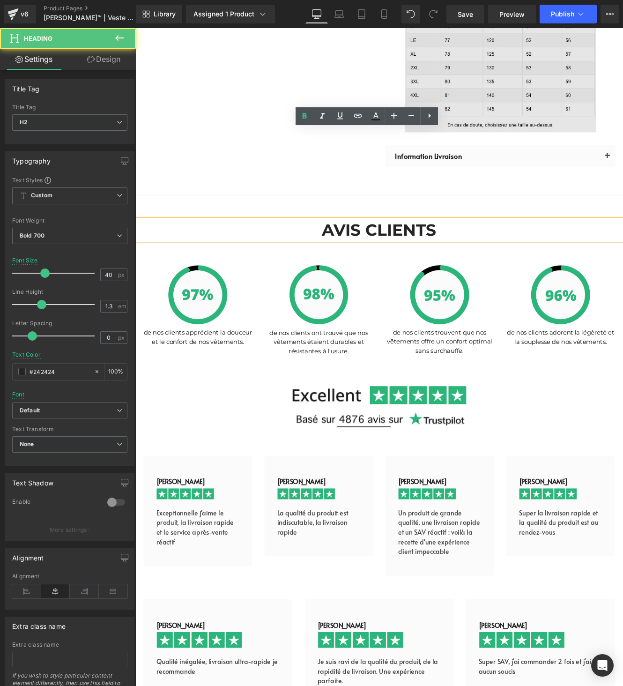
scroll to position [1838, 0]
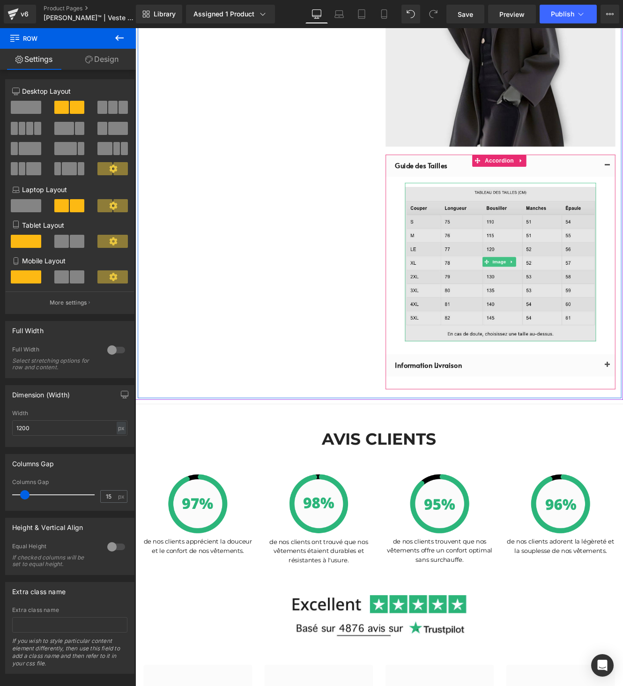
click at [491, 268] on img at bounding box center [560, 300] width 222 height 184
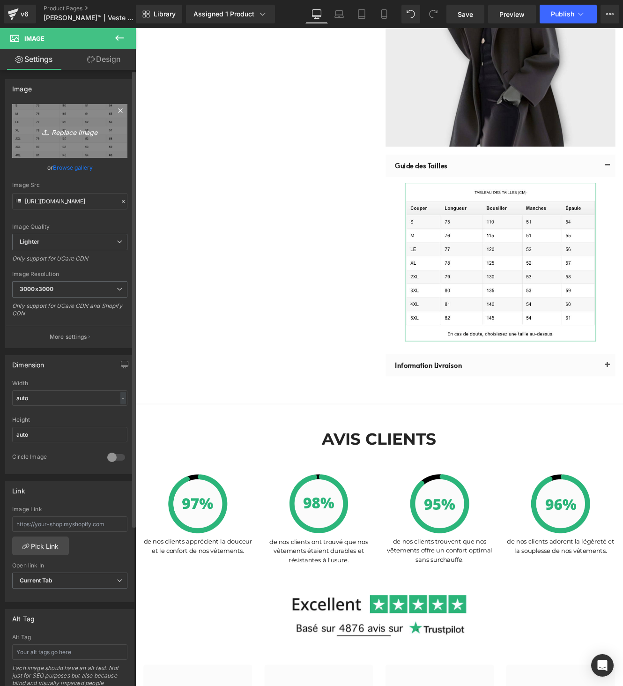
click at [74, 128] on icon "Replace Image" at bounding box center [69, 131] width 75 height 12
type input "C:\fakepath\Tab de taille Volmena.jpg"
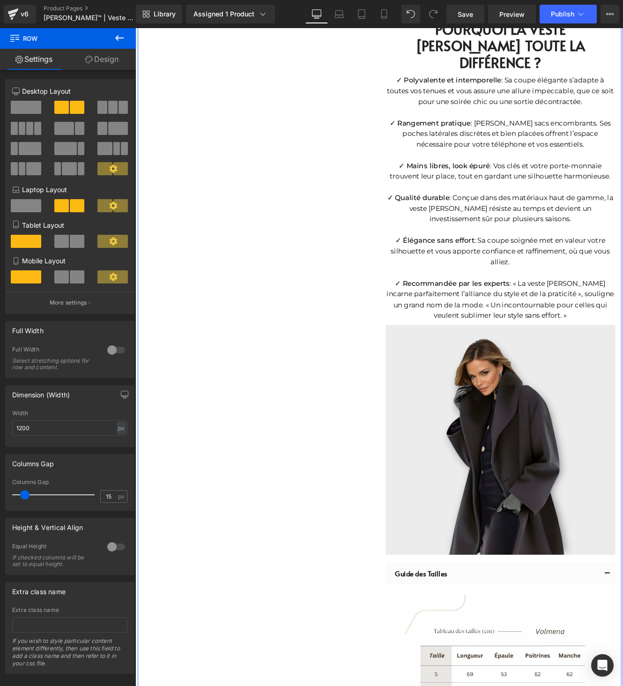
scroll to position [1364, 0]
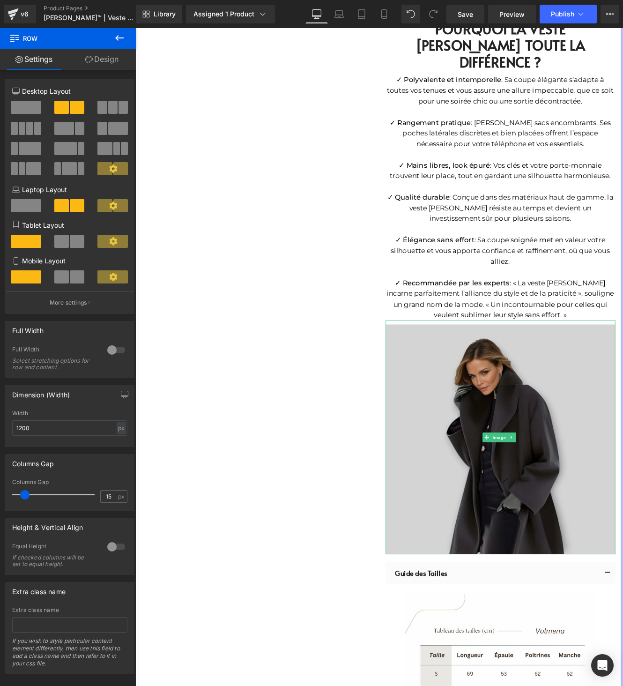
click at [579, 394] on img at bounding box center [559, 504] width 267 height 272
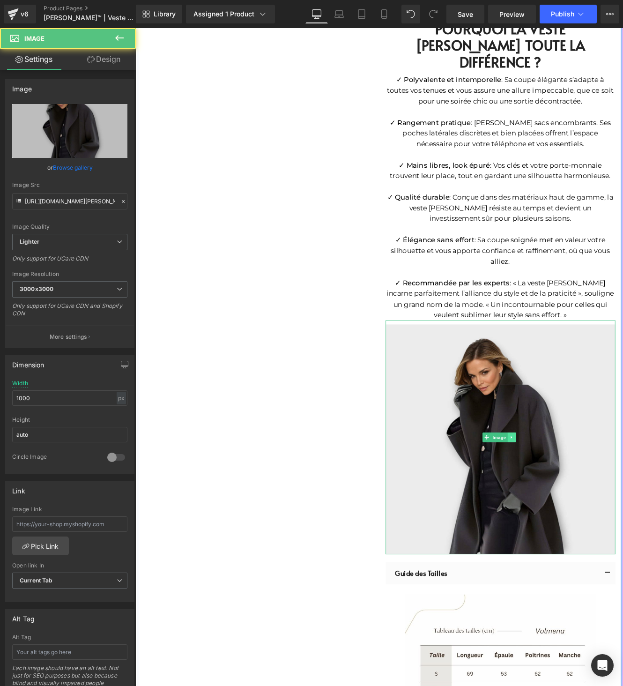
click at [570, 501] on icon at bounding box center [572, 504] width 5 height 6
click at [575, 501] on icon at bounding box center [577, 503] width 5 height 5
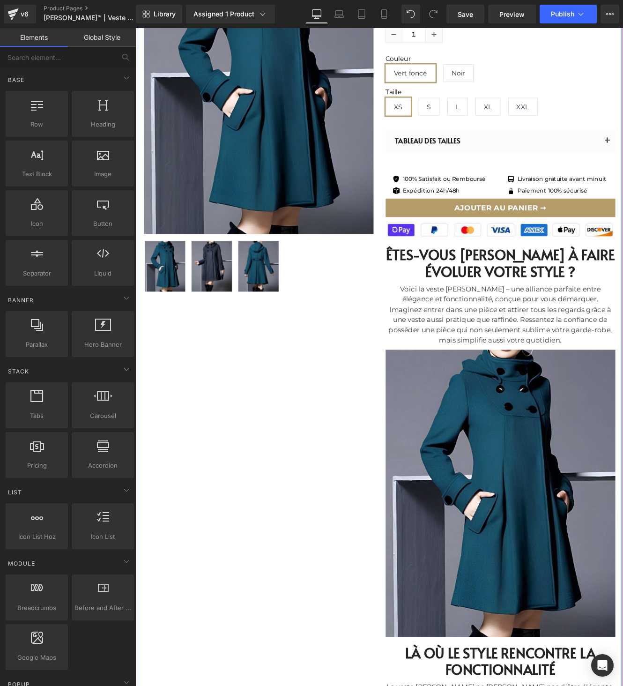
scroll to position [86, 0]
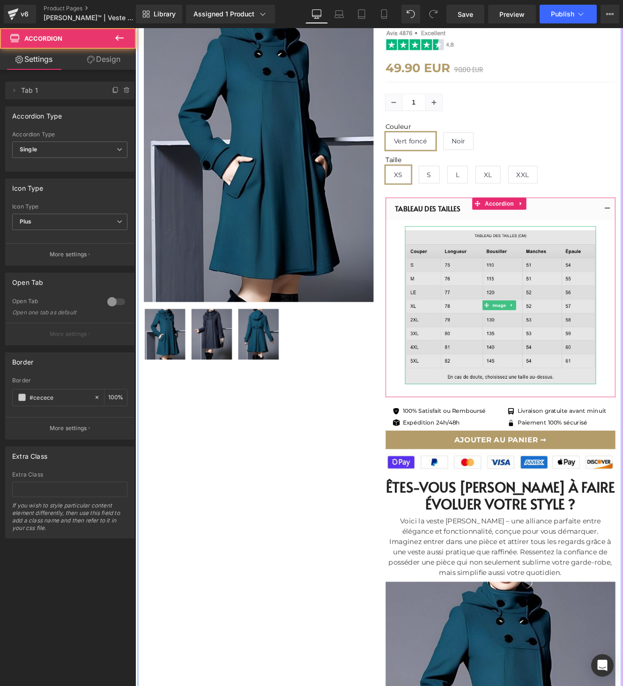
click at [559, 300] on img at bounding box center [560, 350] width 222 height 184
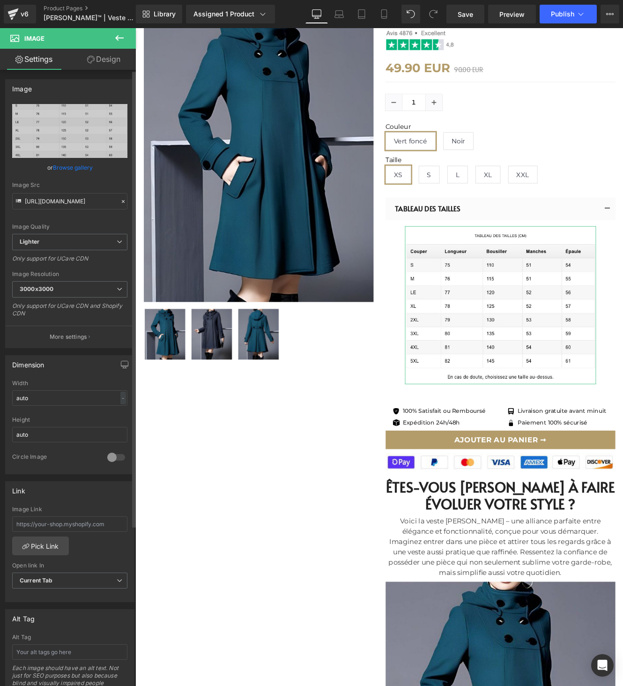
click at [66, 164] on link "Browse gallery" at bounding box center [73, 167] width 40 height 16
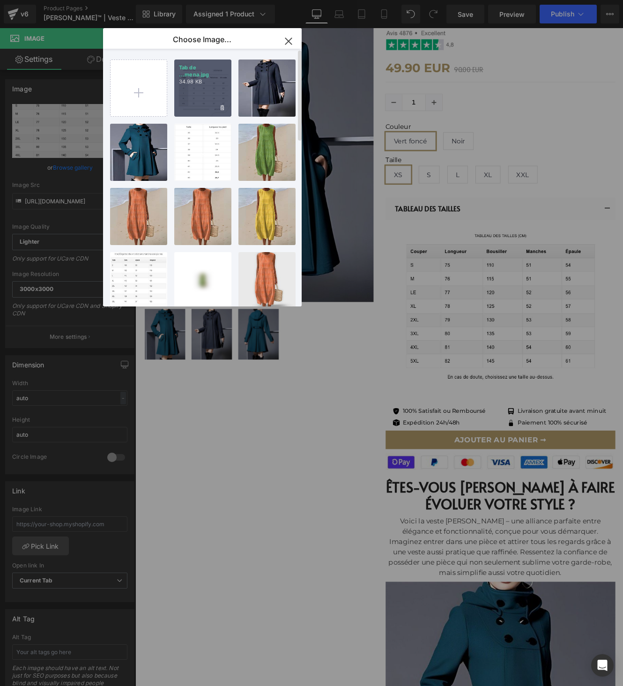
click at [194, 96] on div "Tab de ...mena.jpg 34.98 KB" at bounding box center [202, 87] width 57 height 57
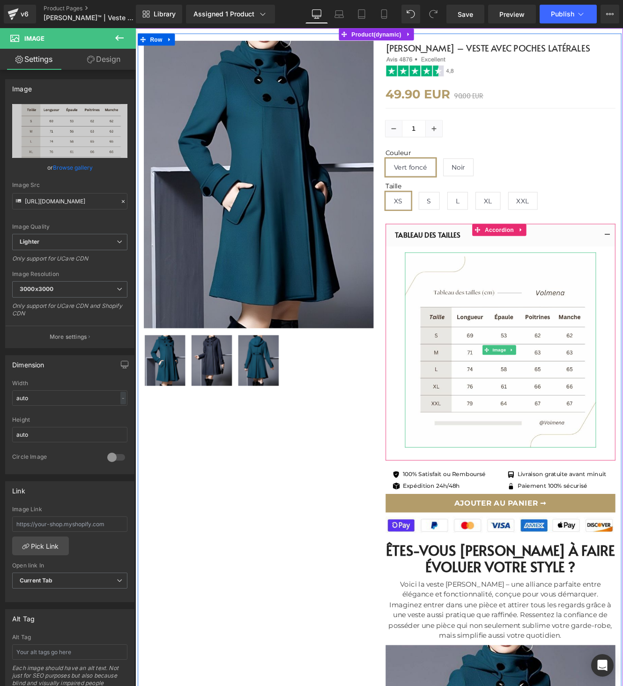
scroll to position [0, 0]
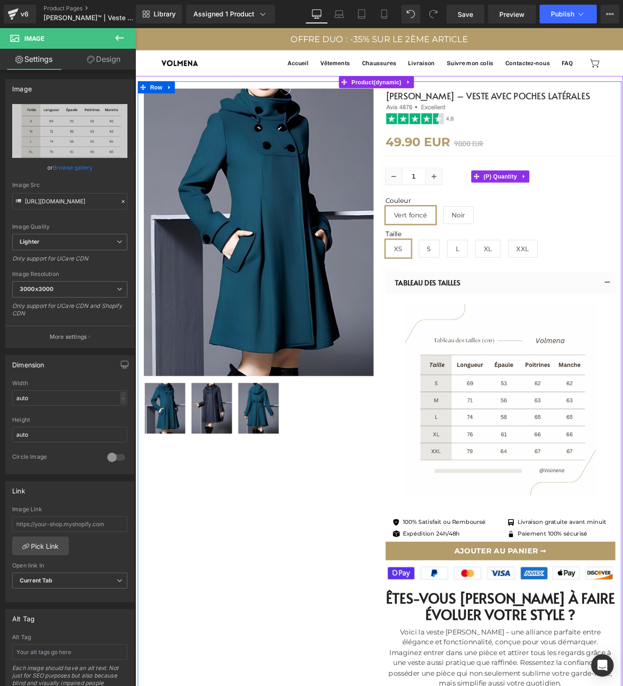
click at [622, 205] on div "1" at bounding box center [559, 200] width 267 height 19
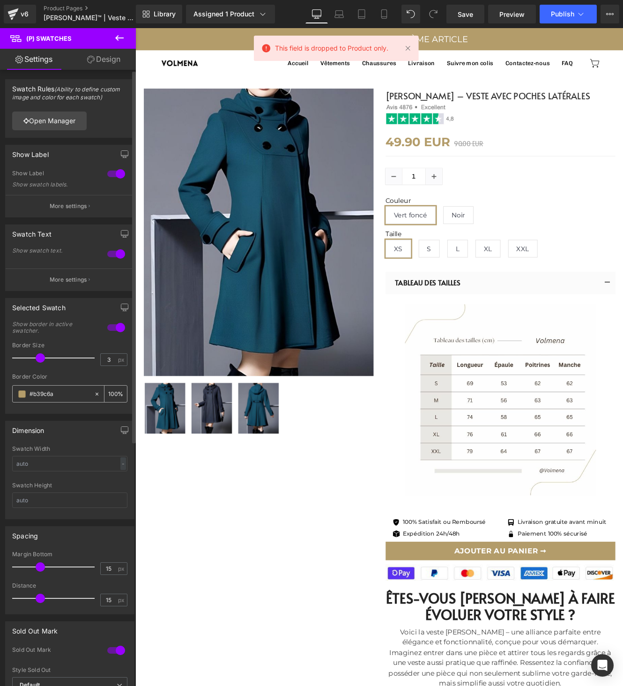
click at [22, 394] on span at bounding box center [21, 393] width 7 height 7
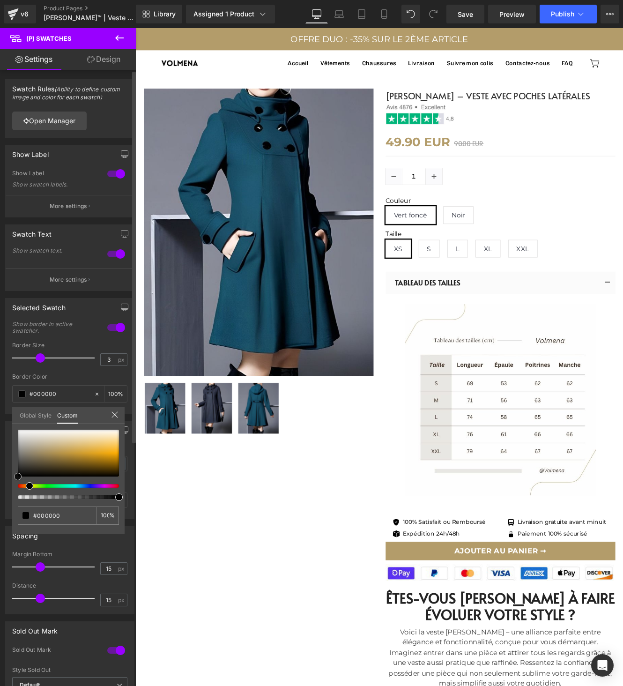
drag, startPoint x: 35, startPoint y: 448, endPoint x: 6, endPoint y: 499, distance: 59.0
click at [6, 414] on div "Selected Swatch 1 Show border in active swatcher. 3px Border Size 3 px #b39c6a …" at bounding box center [70, 352] width 140 height 123
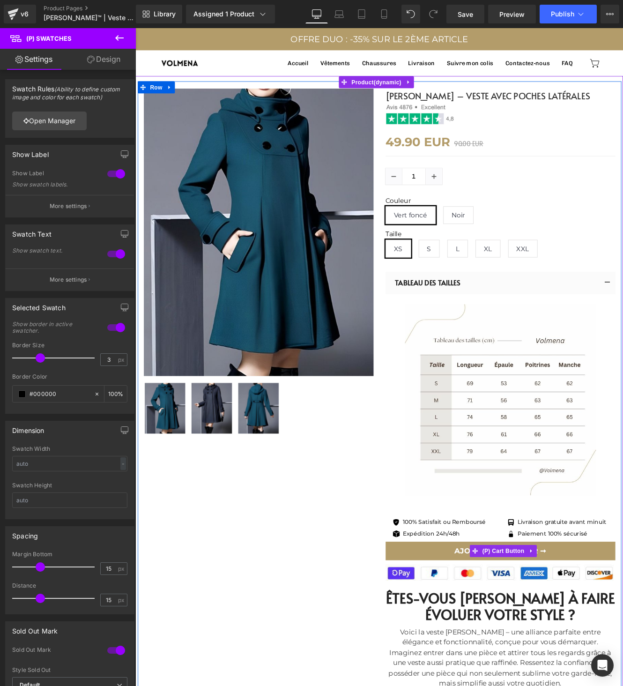
click at [449, 634] on button "AJOUTER AU PANIER ➞" at bounding box center [559, 636] width 267 height 22
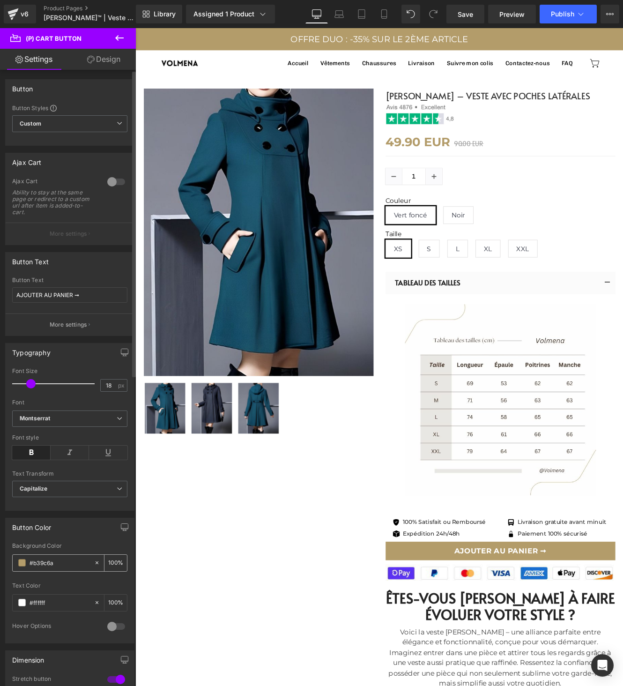
click at [20, 556] on div "#b39c6a" at bounding box center [53, 562] width 81 height 16
click at [21, 561] on span at bounding box center [21, 562] width 7 height 7
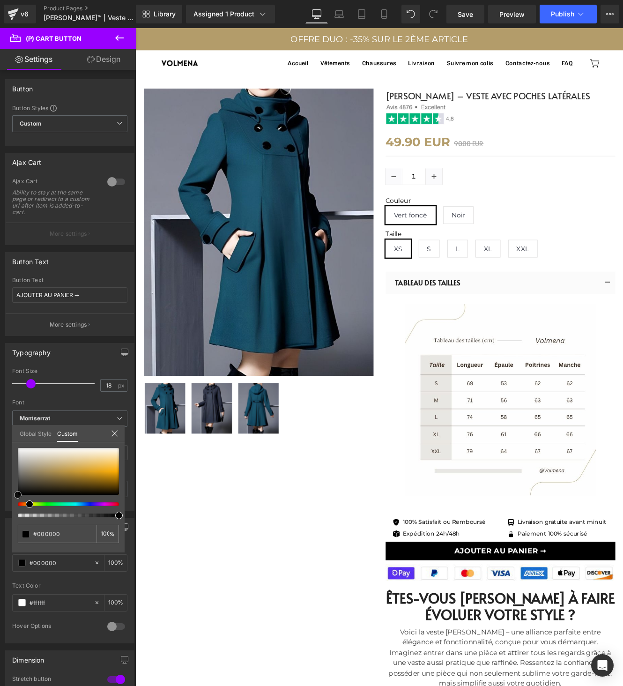
drag, startPoint x: 40, startPoint y: 484, endPoint x: -16, endPoint y: 516, distance: 64.6
click at [0, 516] on html "(P) Swatches You are previewing how the will restyle your page. You can not edi…" at bounding box center [311, 343] width 623 height 686
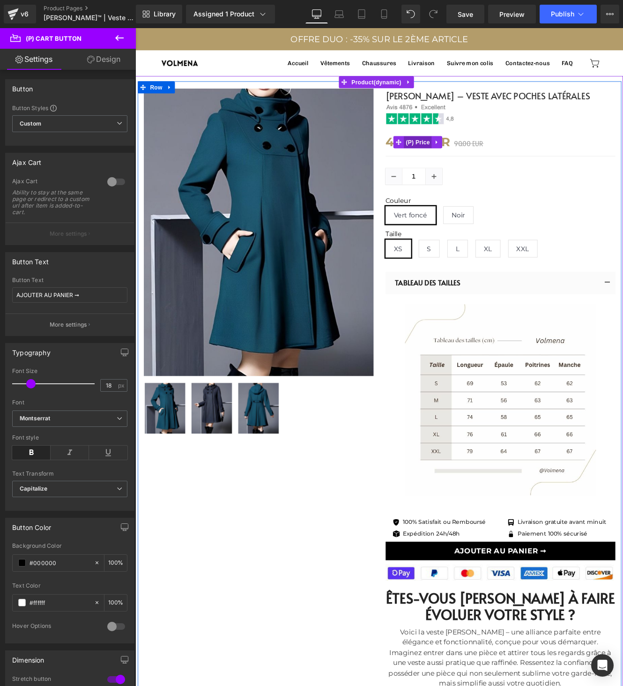
click at [463, 161] on span "(P) Price" at bounding box center [463, 161] width 33 height 14
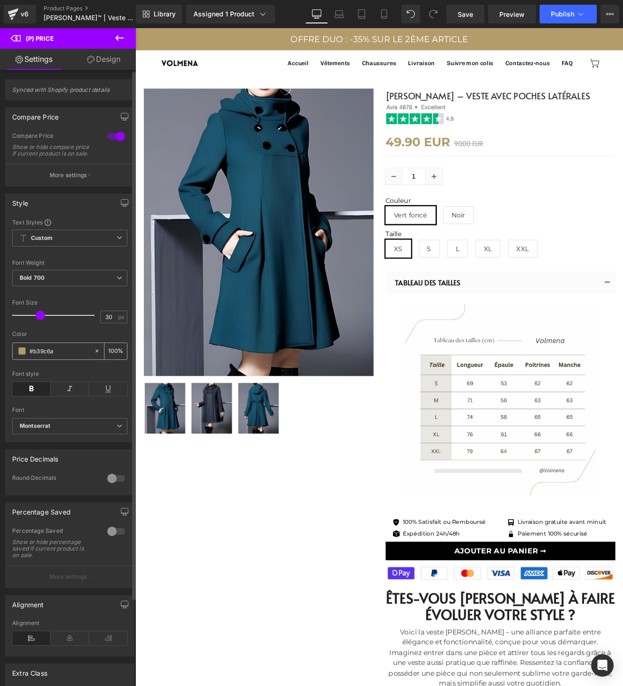
click at [29, 358] on div "#b39c6a" at bounding box center [53, 351] width 81 height 16
click at [22, 355] on span at bounding box center [21, 350] width 7 height 7
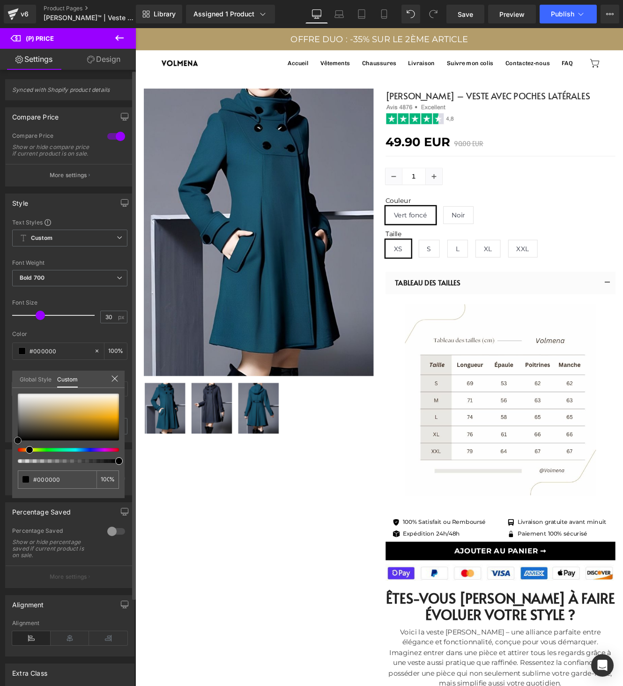
drag, startPoint x: 7, startPoint y: 445, endPoint x: 0, endPoint y: 455, distance: 11.6
click at [0, 442] on div "Style Text Styles Custom Custom Setup Global Style Custom Setup Global Style Th…" at bounding box center [70, 314] width 140 height 256
click at [22, 427] on div at bounding box center [68, 416] width 101 height 47
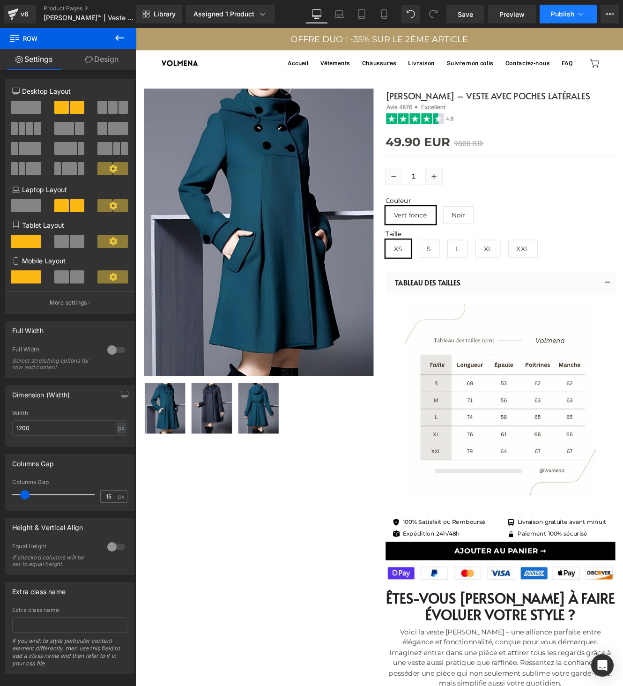
click at [571, 14] on span "Publish" at bounding box center [562, 13] width 23 height 7
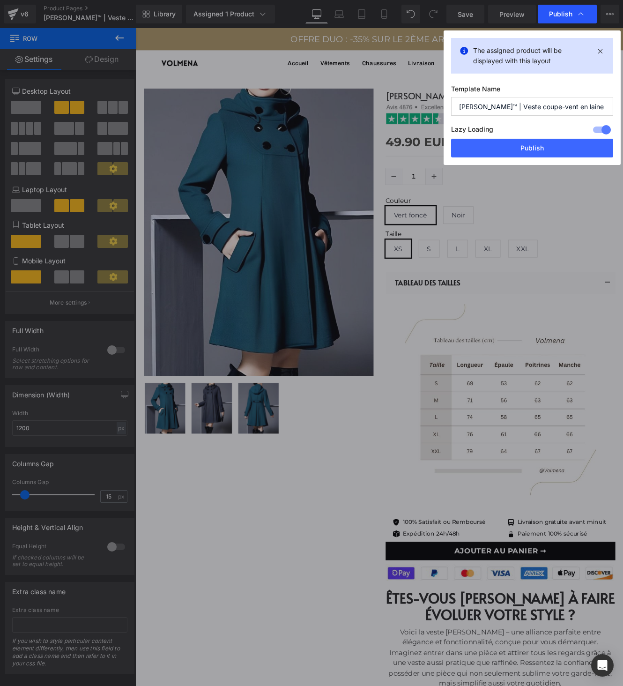
click at [570, 14] on span "Publish" at bounding box center [560, 14] width 23 height 8
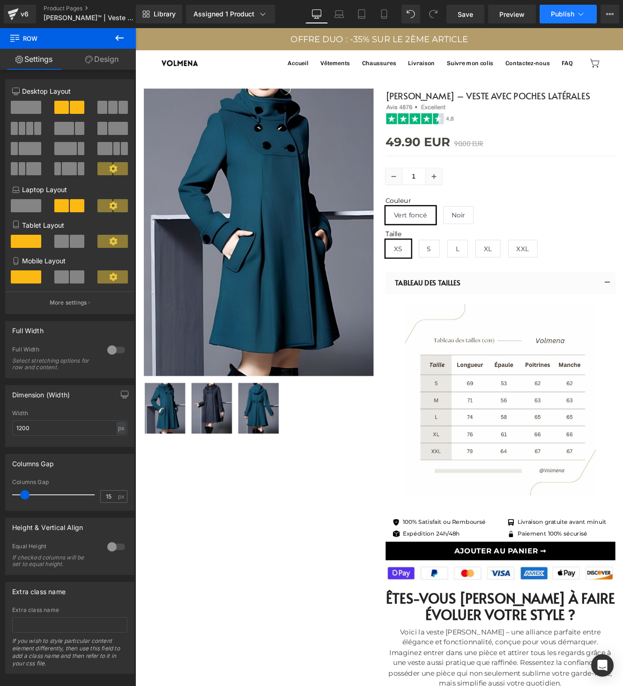
click at [570, 14] on span "Publish" at bounding box center [562, 13] width 23 height 7
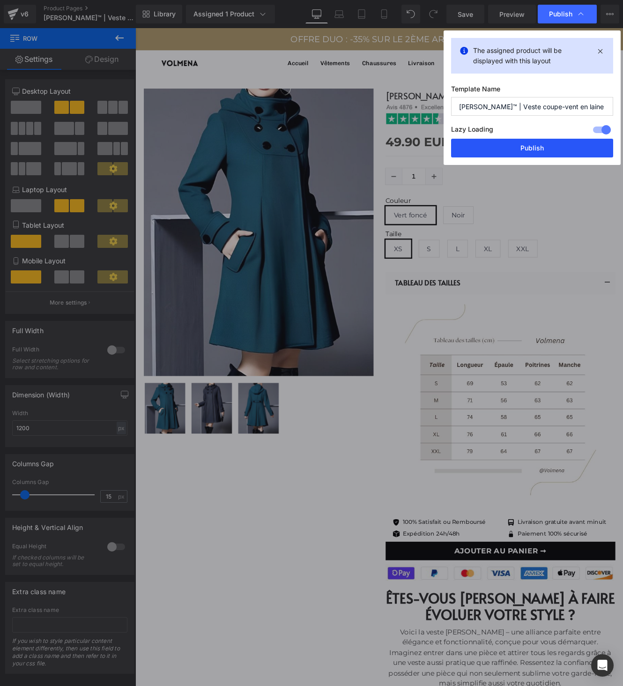
click at [519, 149] on button "Publish" at bounding box center [532, 148] width 162 height 19
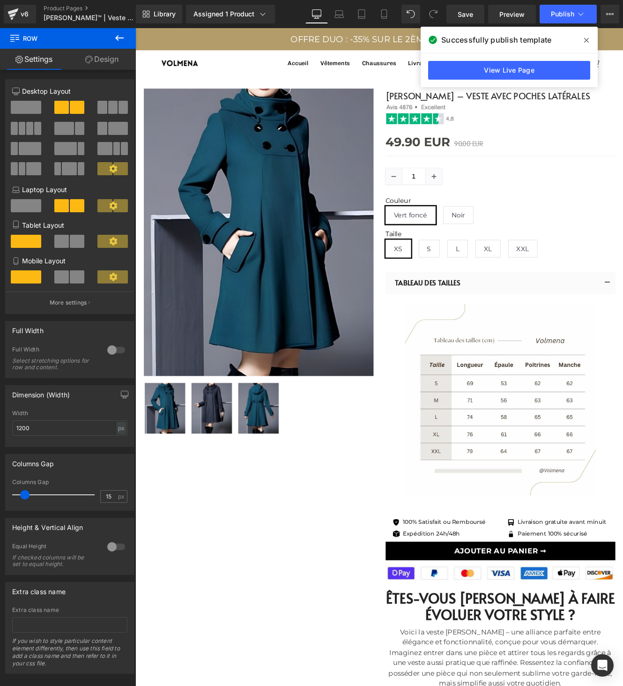
click at [583, 37] on span at bounding box center [586, 40] width 15 height 15
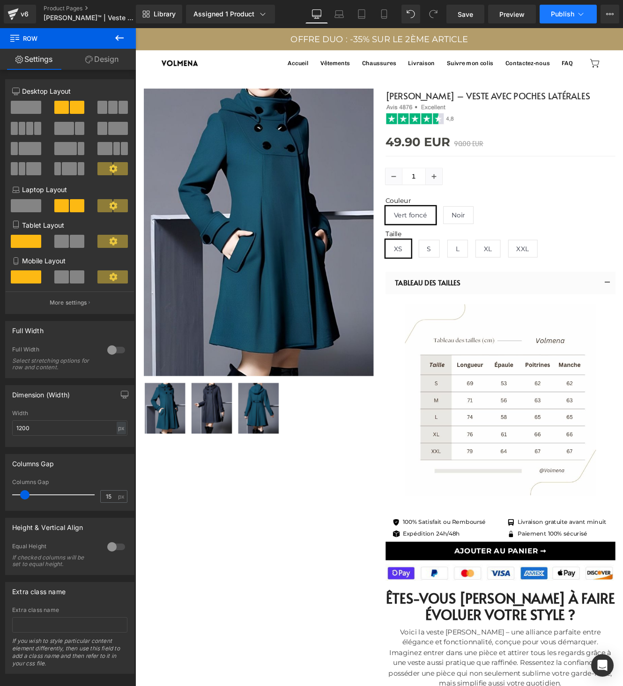
click at [569, 16] on span "Publish" at bounding box center [562, 13] width 23 height 7
click at [11, 15] on icon at bounding box center [12, 15] width 7 height 4
